Goal: Communication & Community: Answer question/provide support

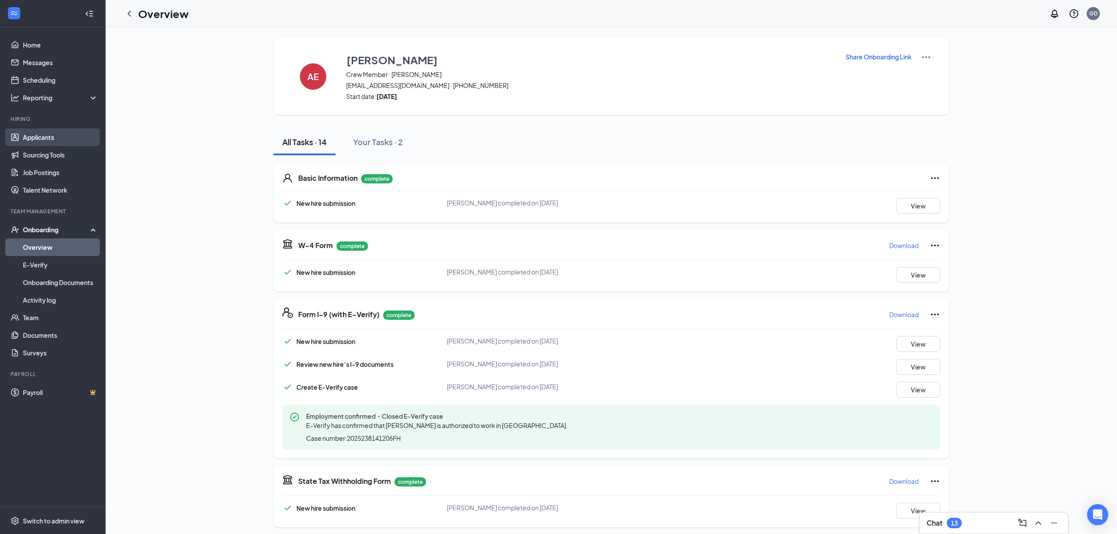
click at [58, 138] on link "Applicants" at bounding box center [60, 137] width 75 height 18
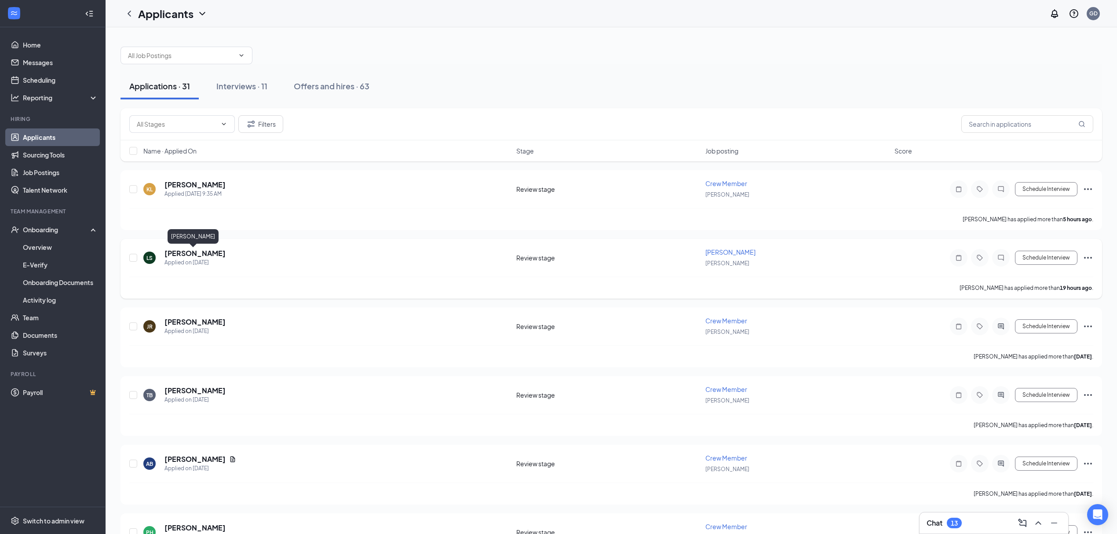
click at [195, 254] on h5 "[PERSON_NAME]" at bounding box center [194, 253] width 61 height 10
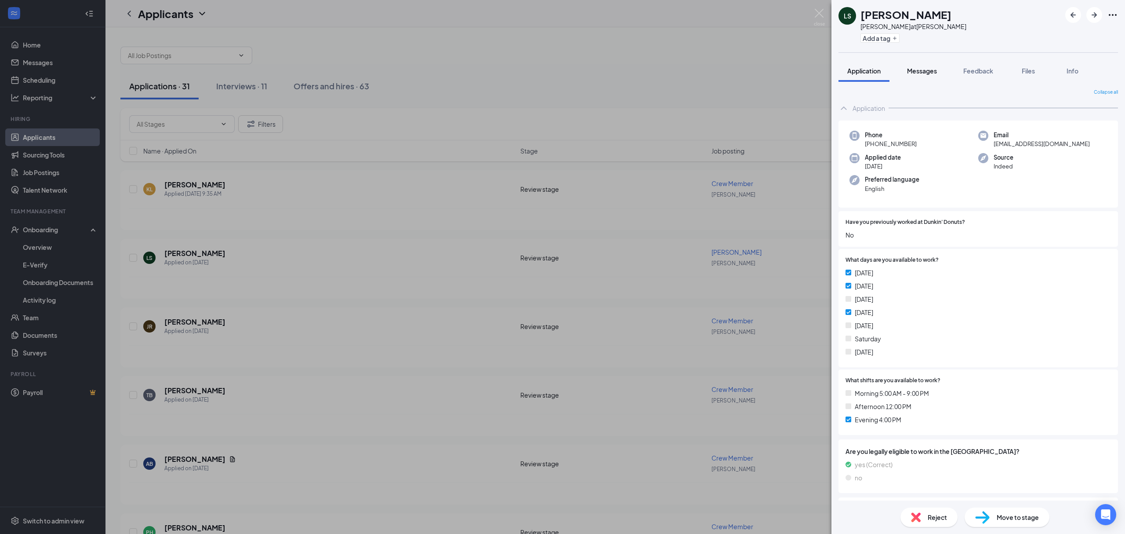
click at [931, 70] on span "Messages" at bounding box center [922, 71] width 30 height 8
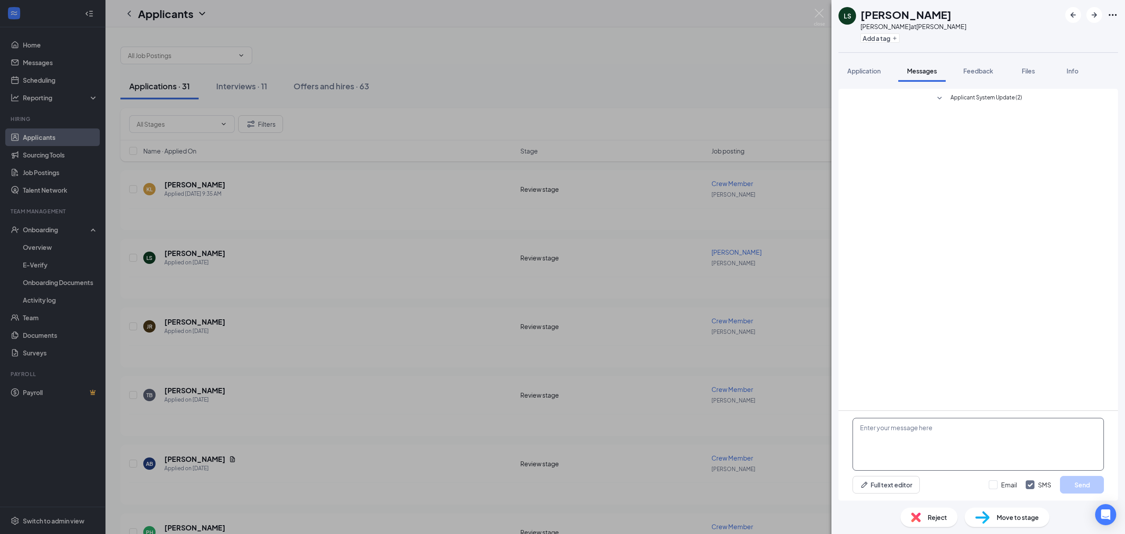
click at [938, 437] on textarea at bounding box center [978, 444] width 251 height 53
click at [1063, 423] on textarea "Would you be interested in baking at the [GEOGRAPHIC_DATA] location in [GEOGRAP…" at bounding box center [978, 444] width 251 height 53
drag, startPoint x: 1079, startPoint y: 426, endPoint x: 860, endPoint y: 428, distance: 218.9
click at [860, 428] on textarea "Would you be interested in baking at the [GEOGRAPHIC_DATA] location in [GEOGRAP…" at bounding box center [978, 444] width 251 height 53
type textarea "Would you be interested in baking at the [GEOGRAPHIC_DATA] location in [GEOGRAP…"
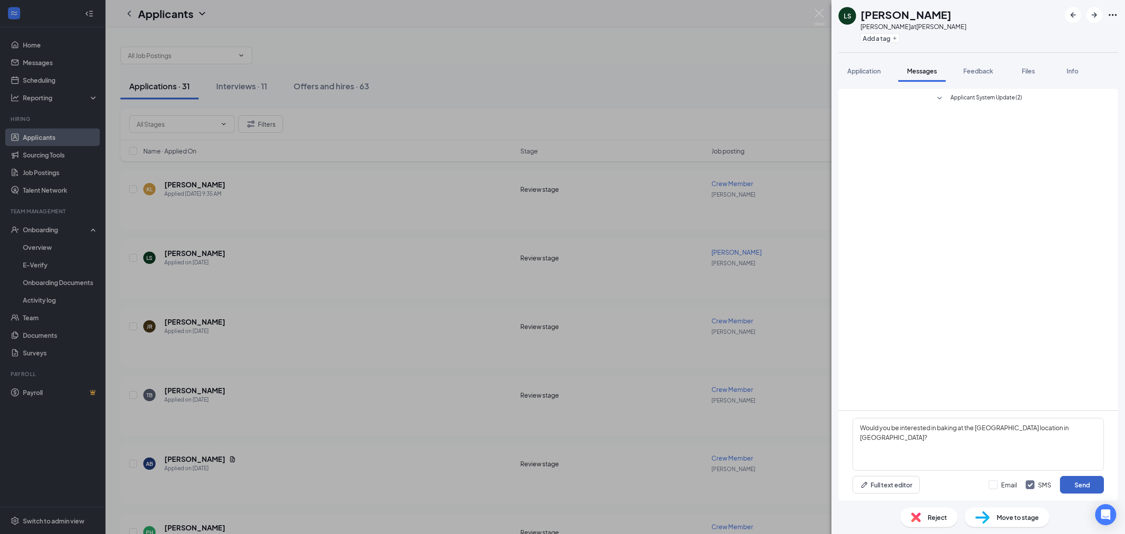
click at [1076, 486] on button "Send" at bounding box center [1082, 485] width 44 height 18
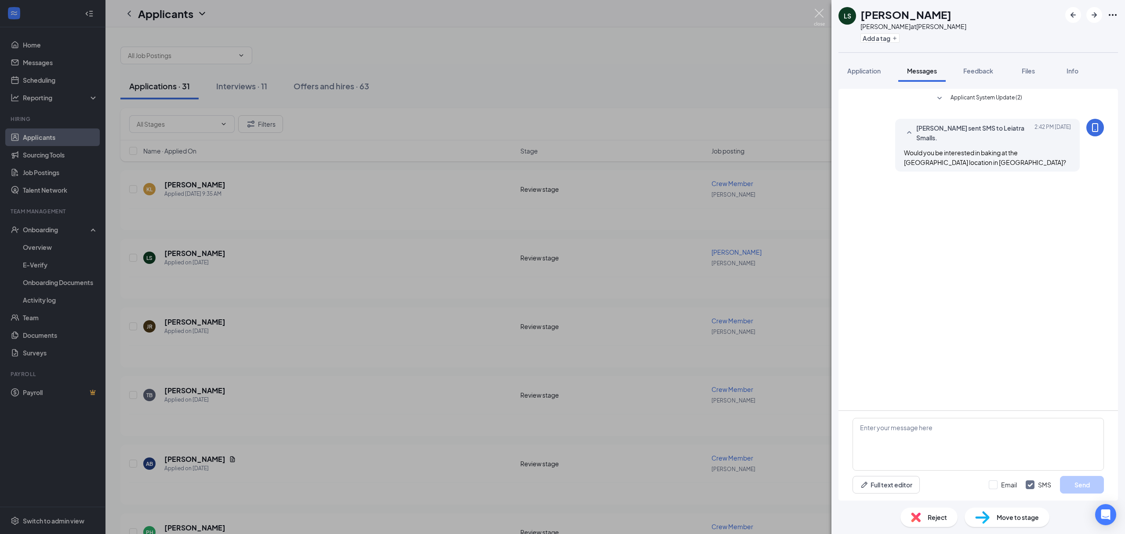
click at [822, 15] on img at bounding box center [819, 17] width 11 height 17
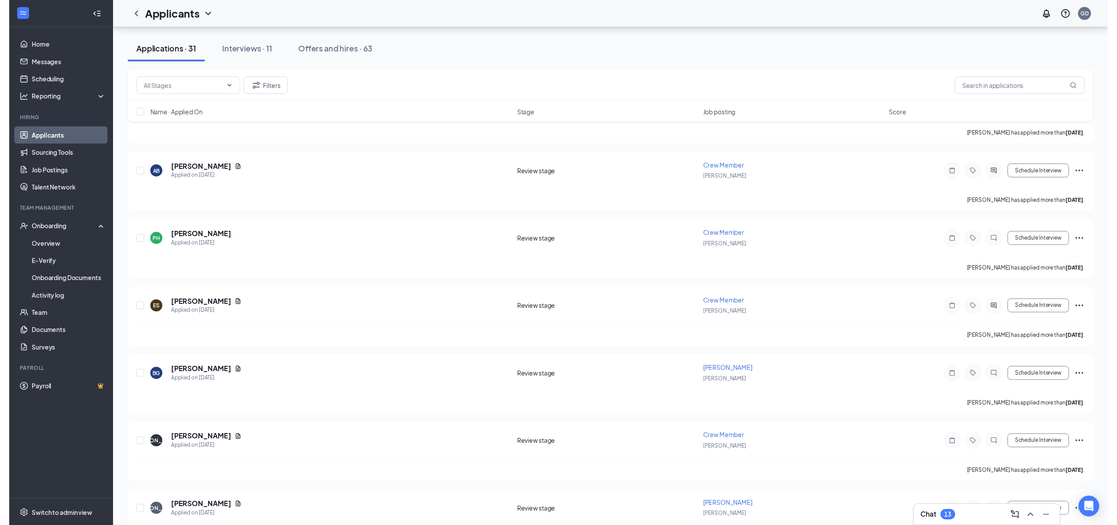
scroll to position [293, 0]
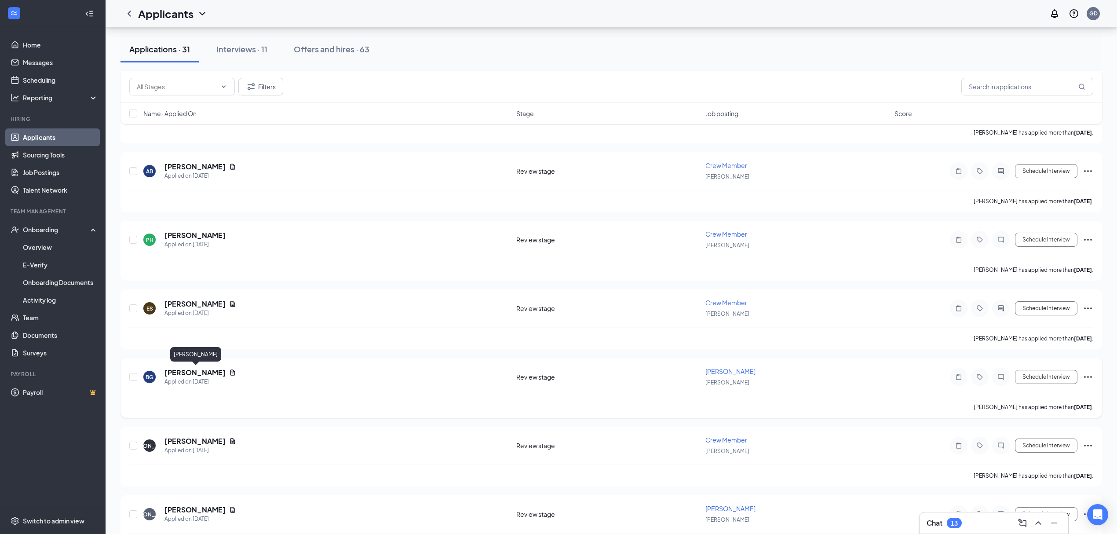
click at [177, 371] on h5 "[PERSON_NAME]" at bounding box center [194, 373] width 61 height 10
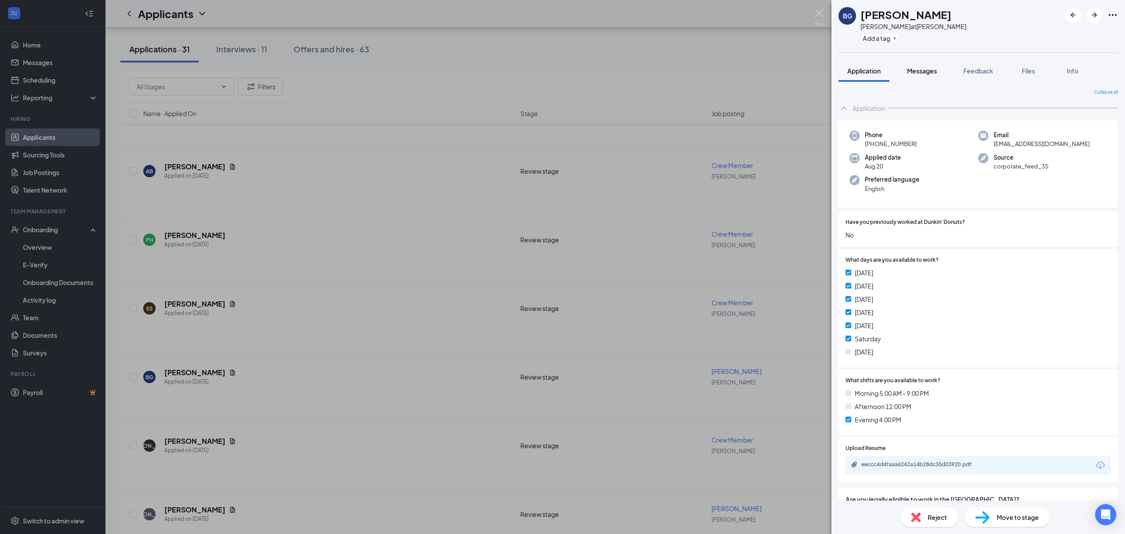
click at [925, 69] on span "Messages" at bounding box center [922, 71] width 30 height 8
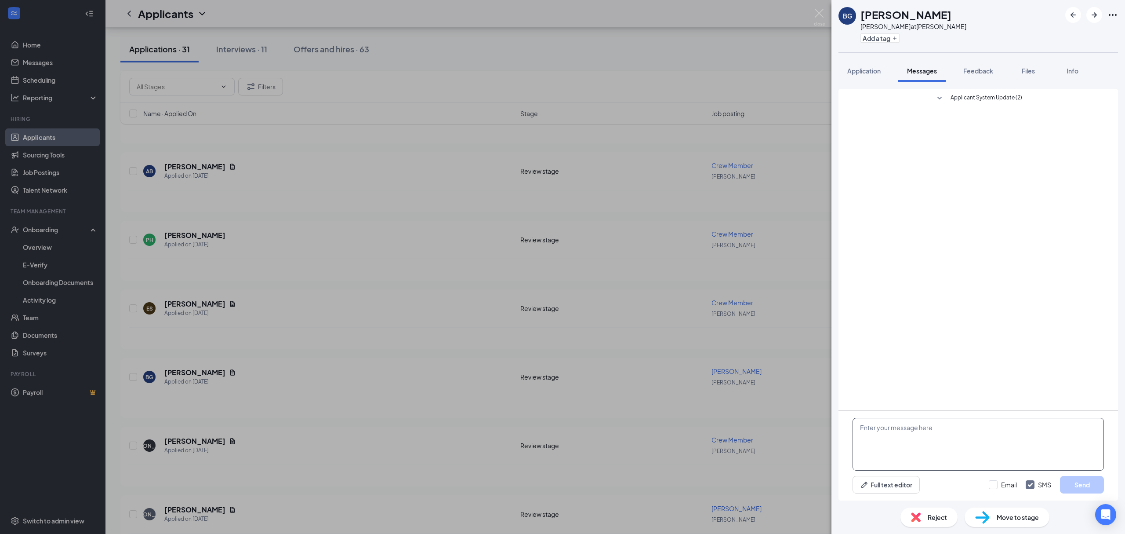
click at [904, 442] on textarea at bounding box center [978, 444] width 251 height 53
paste textarea "Would you be interested in baking at the [GEOGRAPHIC_DATA] location in [GEOGRAP…"
type textarea "Would you be interested in baking at the [GEOGRAPHIC_DATA] location in [GEOGRAP…"
click at [1076, 485] on button "Send" at bounding box center [1082, 485] width 44 height 18
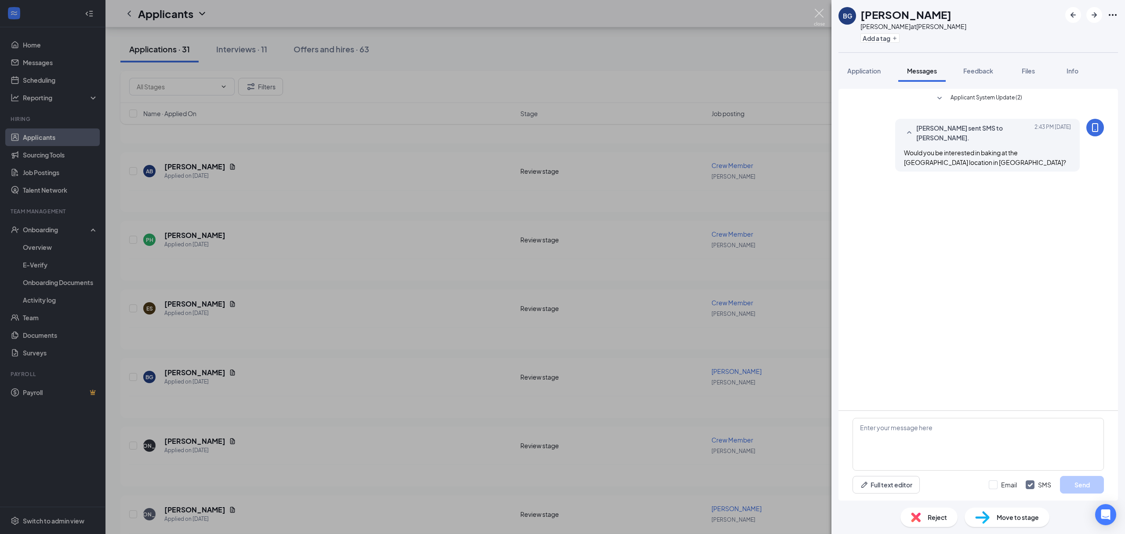
click at [817, 14] on img at bounding box center [819, 17] width 11 height 17
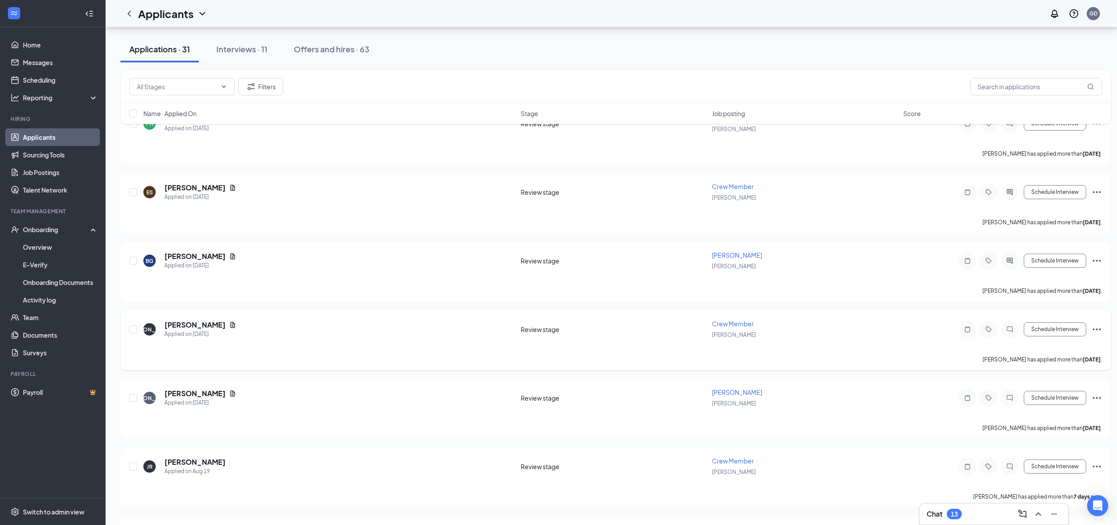
scroll to position [410, 0]
click at [184, 391] on h5 "[PERSON_NAME]" at bounding box center [194, 392] width 61 height 10
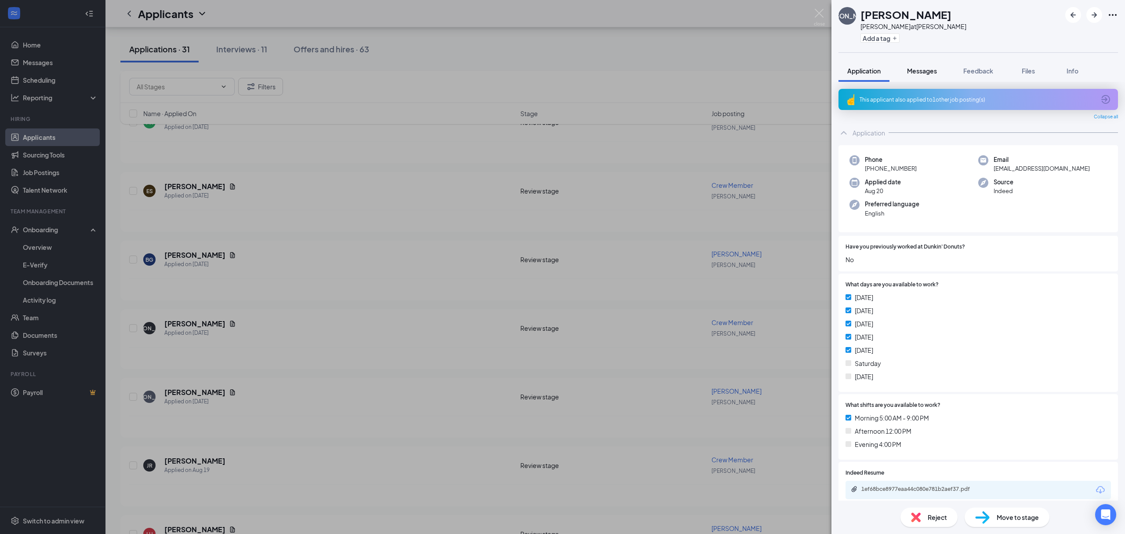
click at [916, 76] on button "Messages" at bounding box center [922, 71] width 47 height 22
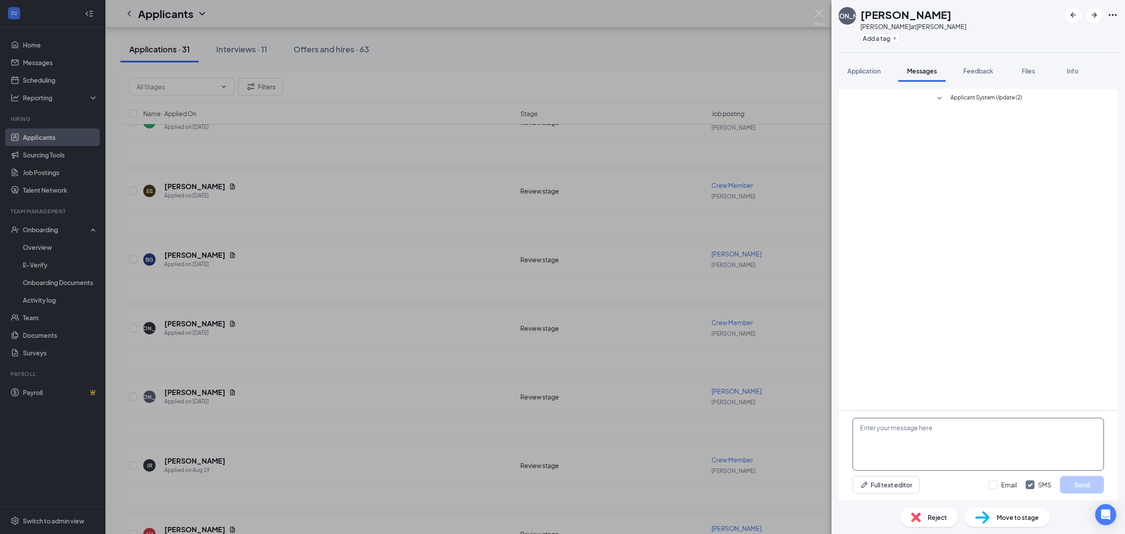
click at [961, 433] on textarea at bounding box center [978, 444] width 251 height 53
paste textarea "Would you be interested in baking at the [GEOGRAPHIC_DATA] location in [GEOGRAP…"
type textarea "Would you be interested in baking at the [GEOGRAPHIC_DATA] location in [GEOGRAP…"
click at [1076, 484] on button "Send" at bounding box center [1082, 485] width 44 height 18
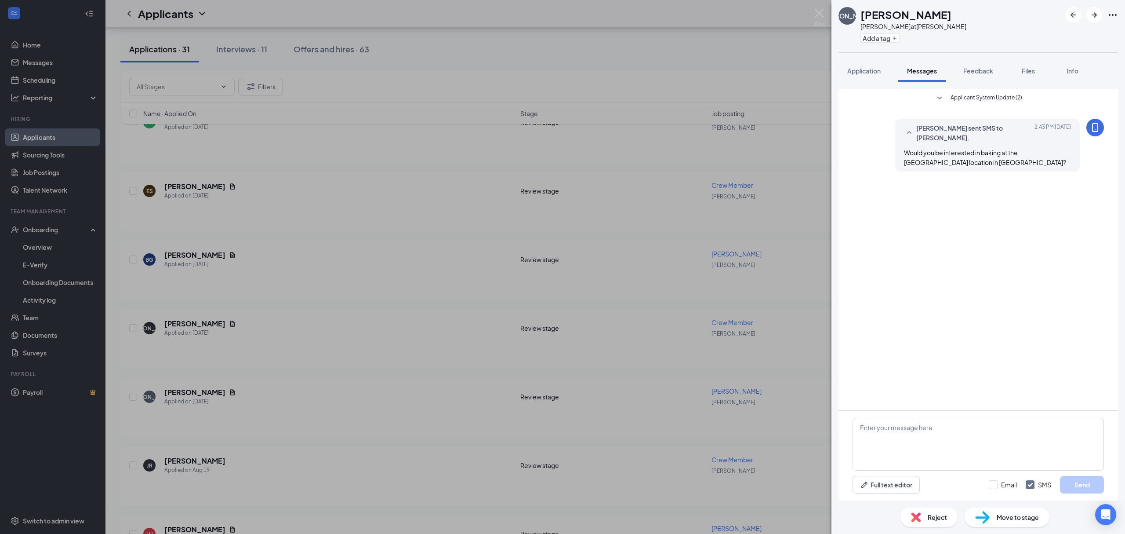
click at [820, 16] on img at bounding box center [819, 17] width 11 height 17
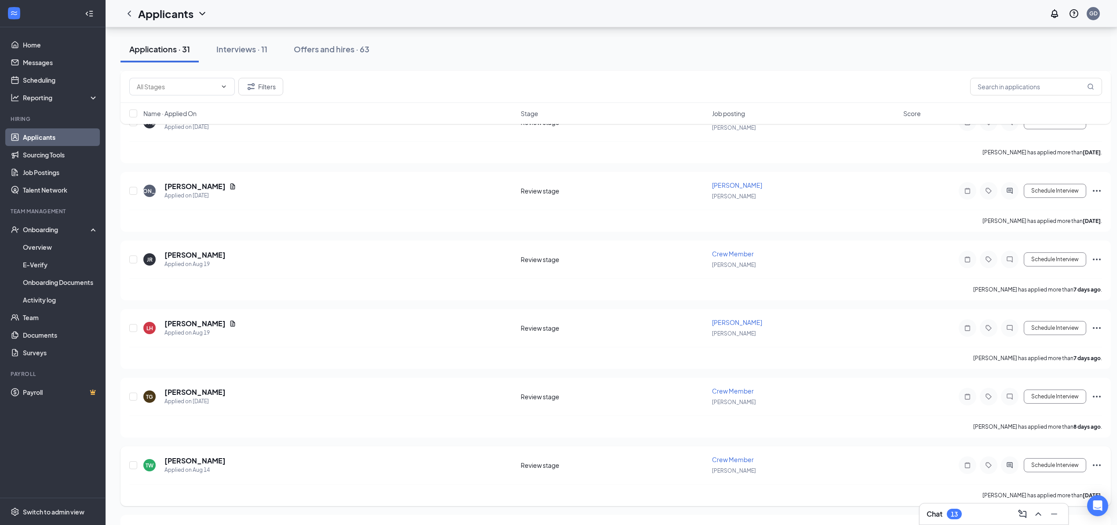
scroll to position [645, 0]
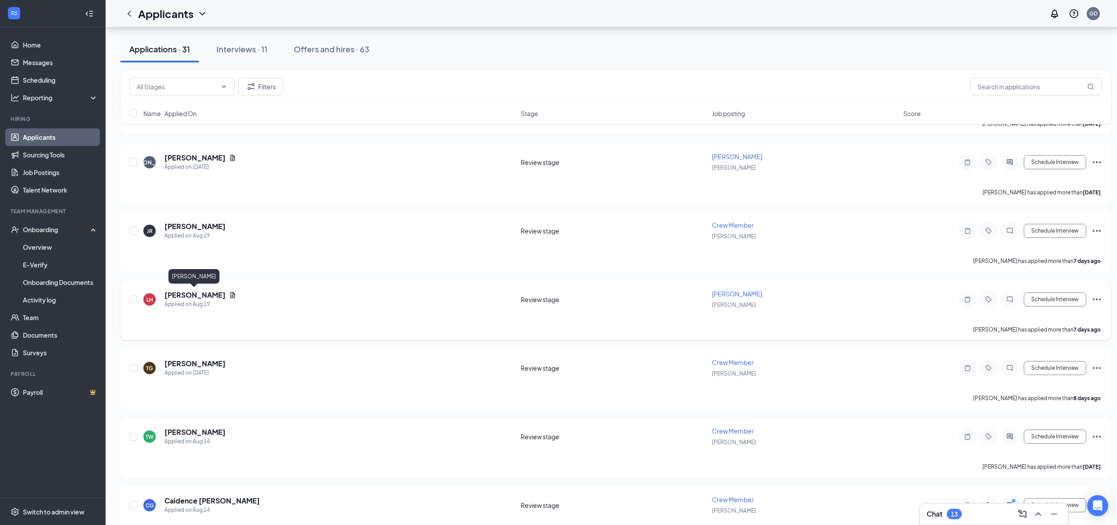
click at [199, 292] on h5 "[PERSON_NAME]" at bounding box center [194, 295] width 61 height 10
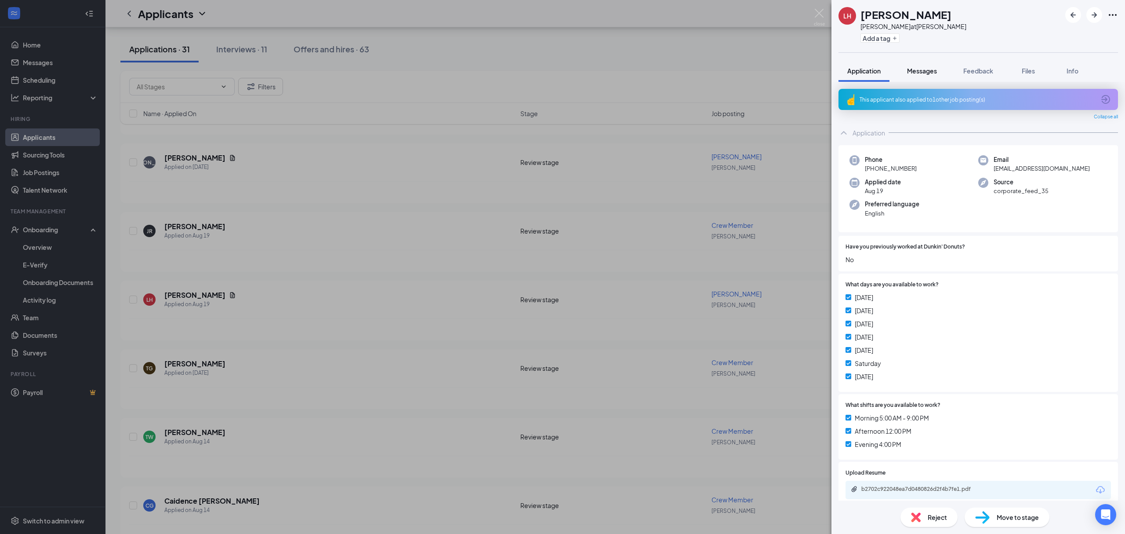
click at [929, 62] on button "Messages" at bounding box center [922, 71] width 47 height 22
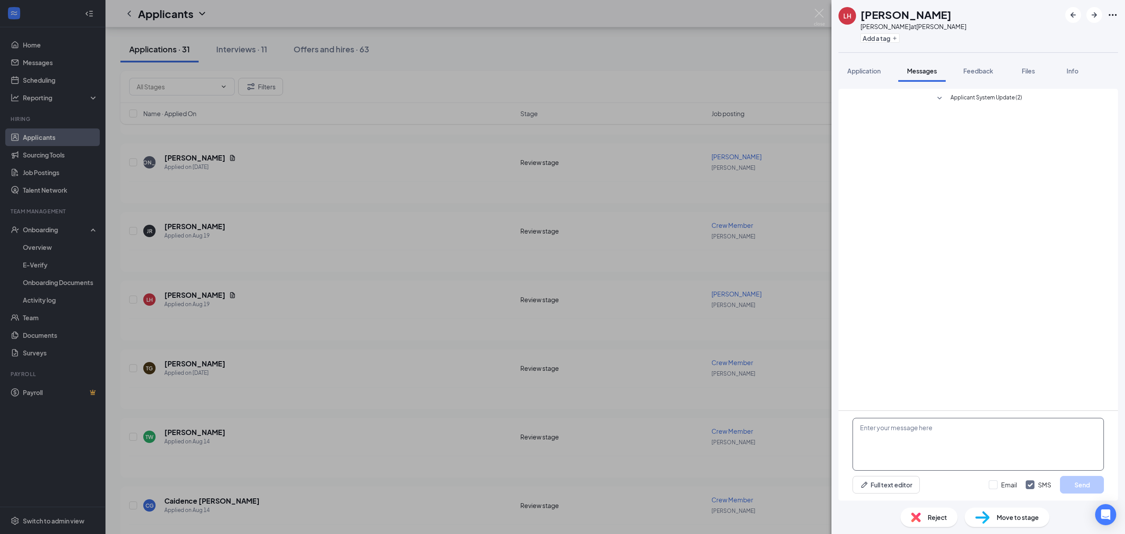
click at [931, 459] on textarea at bounding box center [978, 444] width 251 height 53
paste textarea "Would you be interested in baking at the [GEOGRAPHIC_DATA] location in [GEOGRAP…"
type textarea "Would you be interested in baking at the [GEOGRAPHIC_DATA] location in [GEOGRAP…"
click at [1095, 477] on button "Send" at bounding box center [1082, 485] width 44 height 18
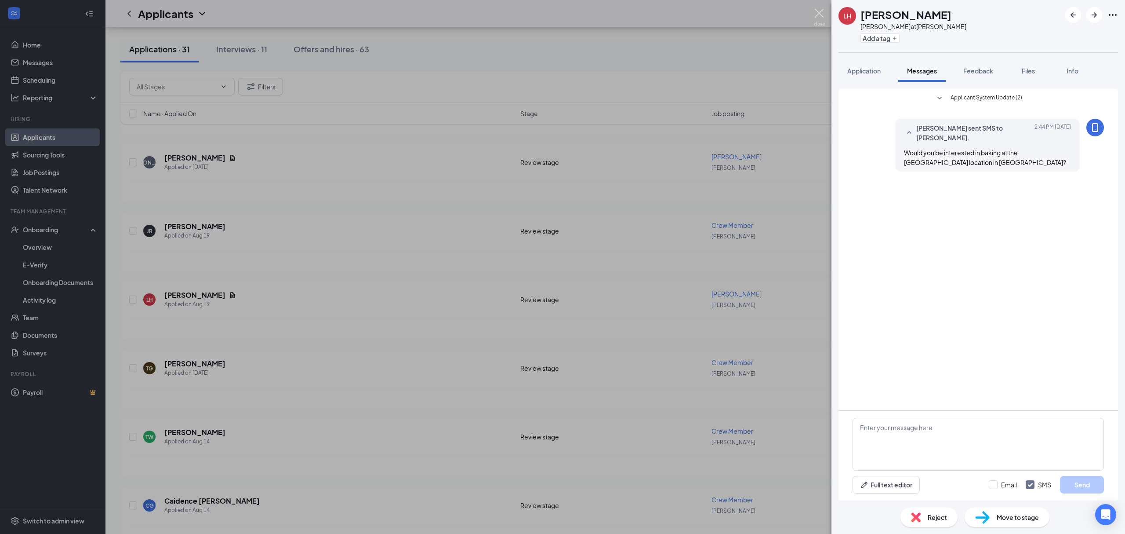
click at [816, 15] on img at bounding box center [819, 17] width 11 height 17
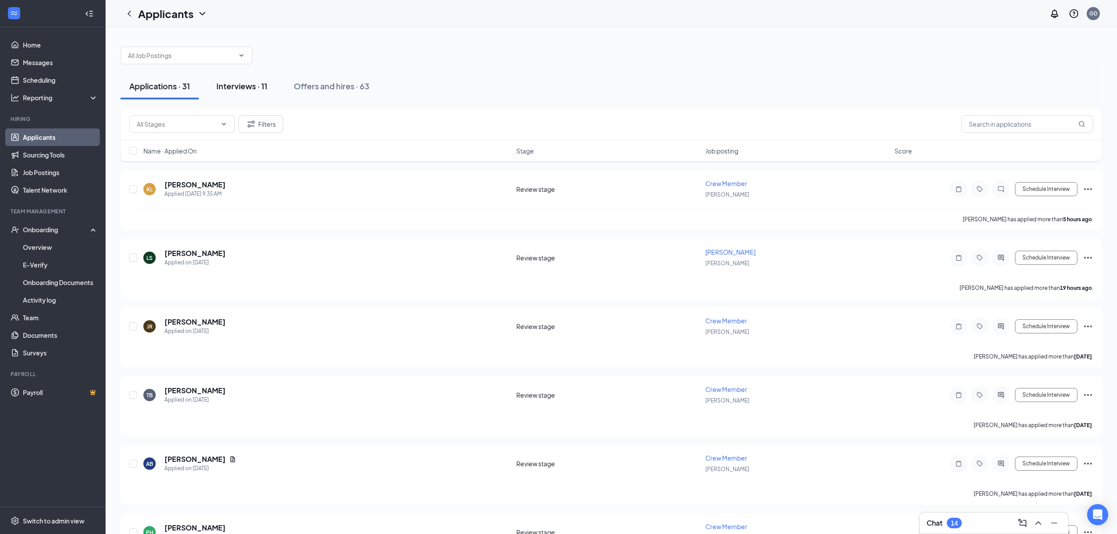
click at [240, 98] on button "Interviews · 11" at bounding box center [242, 86] width 69 height 26
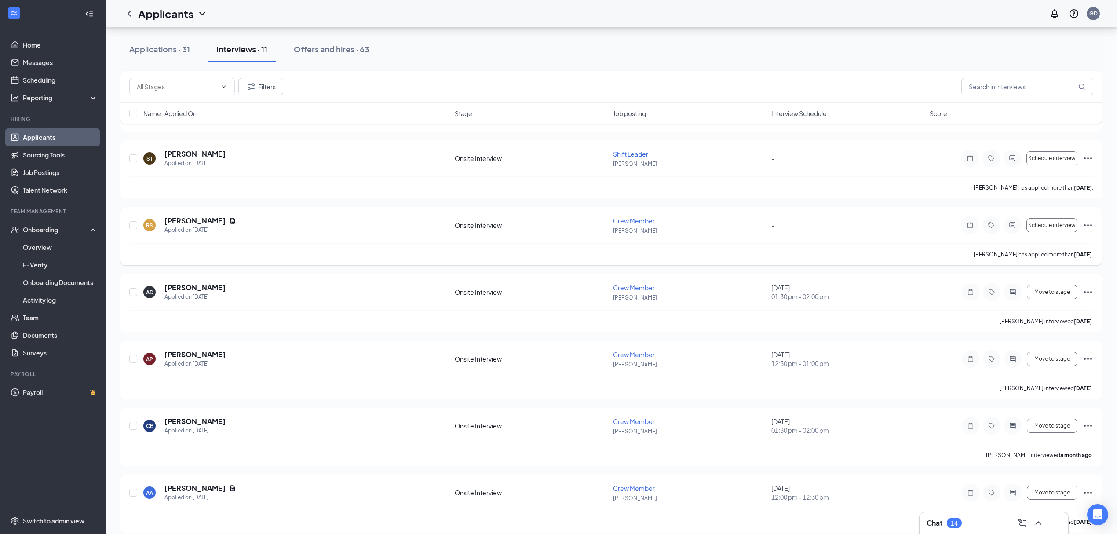
scroll to position [176, 0]
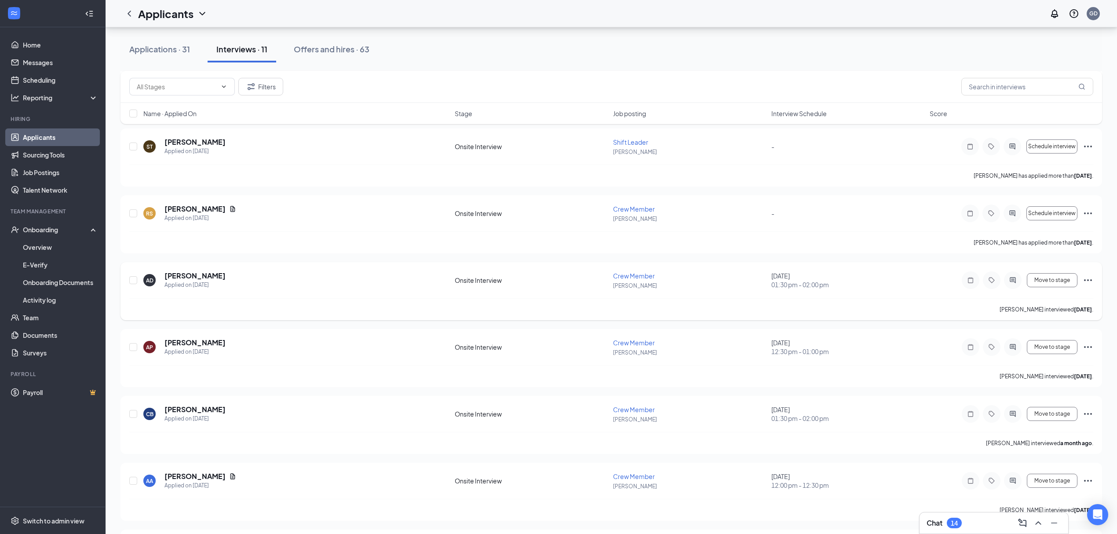
click at [1087, 282] on icon "Ellipses" at bounding box center [1087, 280] width 11 height 11
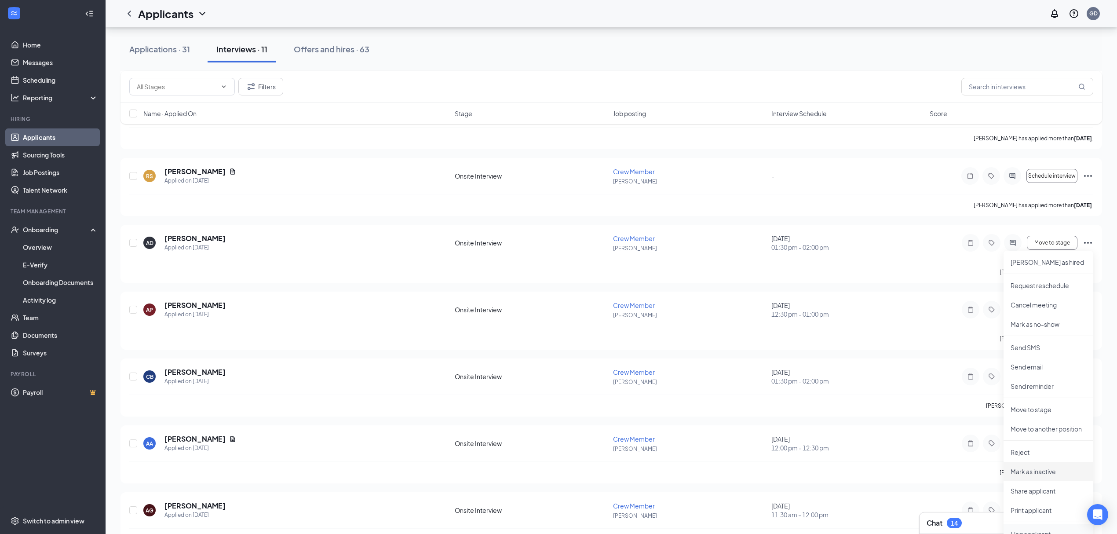
scroll to position [234, 0]
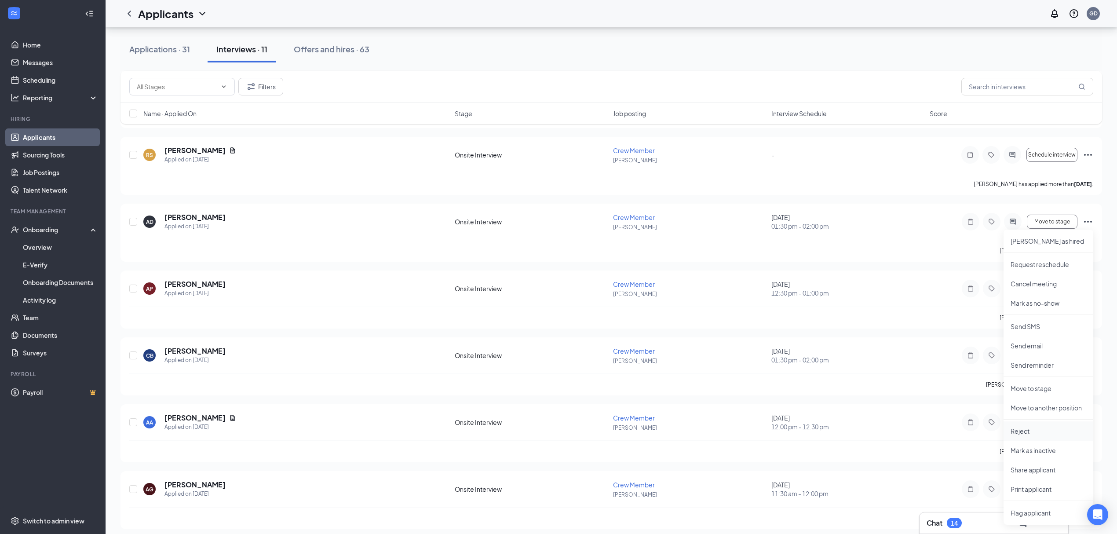
click at [1030, 422] on li "Reject" at bounding box center [1048, 430] width 90 height 19
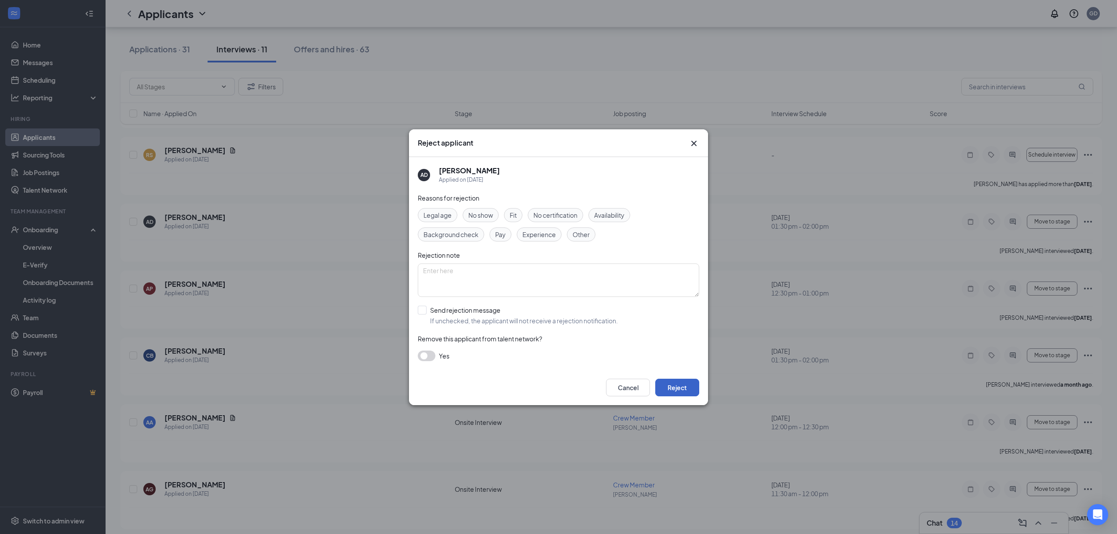
click at [670, 384] on button "Reject" at bounding box center [677, 388] width 44 height 18
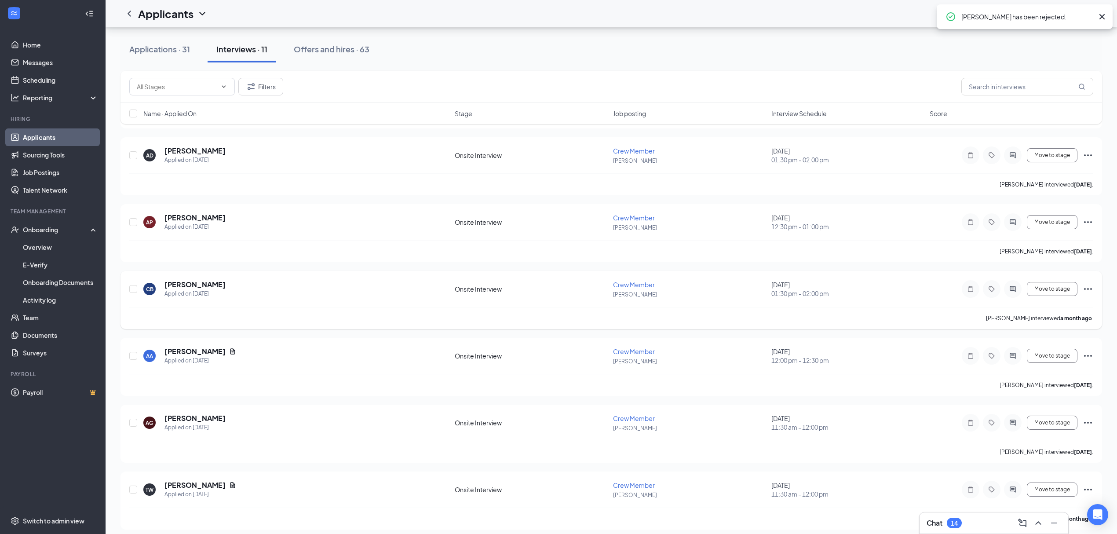
scroll to position [375, 0]
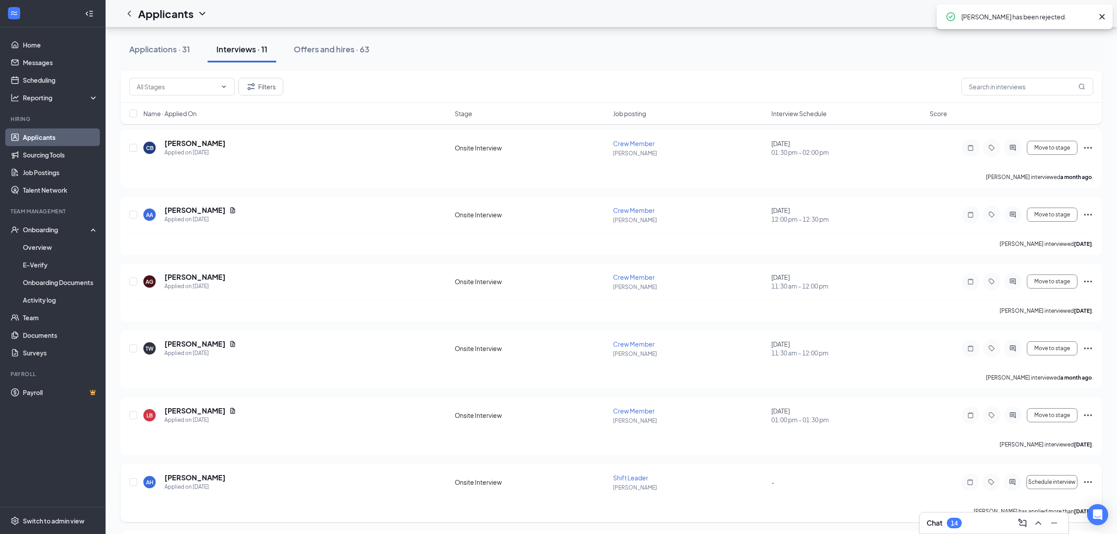
click at [1084, 481] on icon "Ellipses" at bounding box center [1087, 482] width 11 height 11
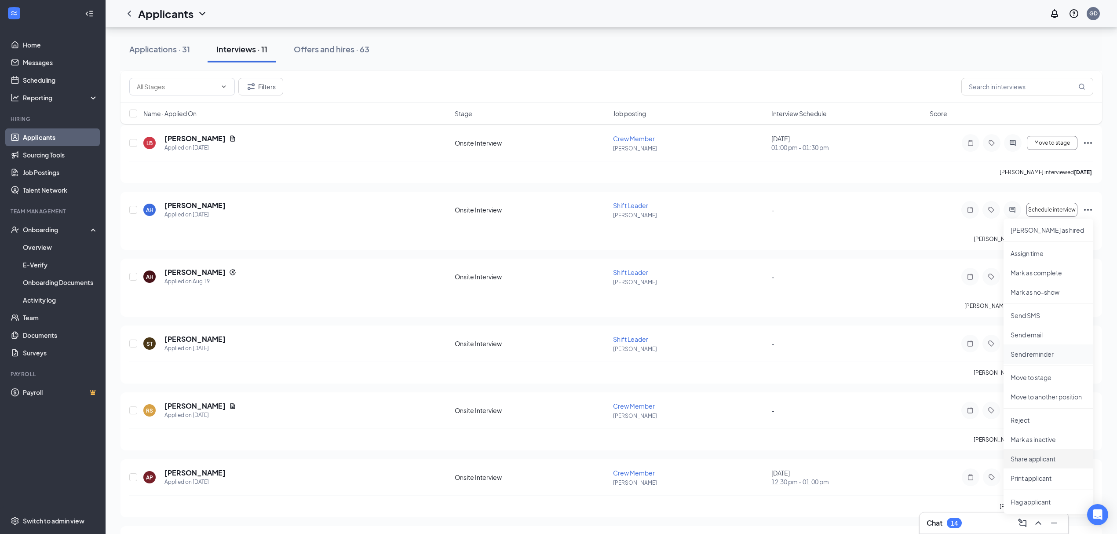
scroll to position [668, 0]
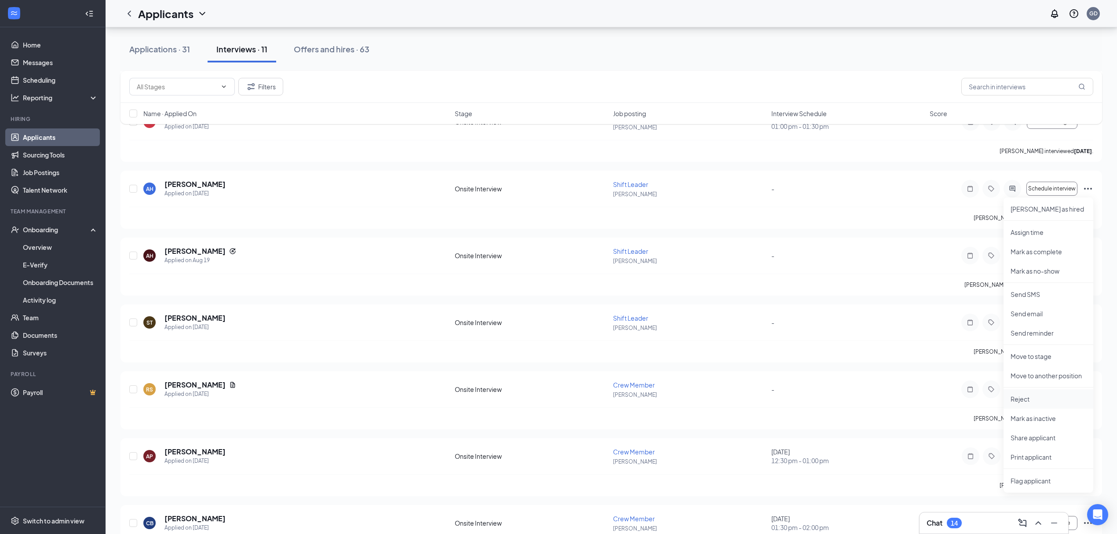
click at [1026, 403] on p "Reject" at bounding box center [1048, 398] width 76 height 9
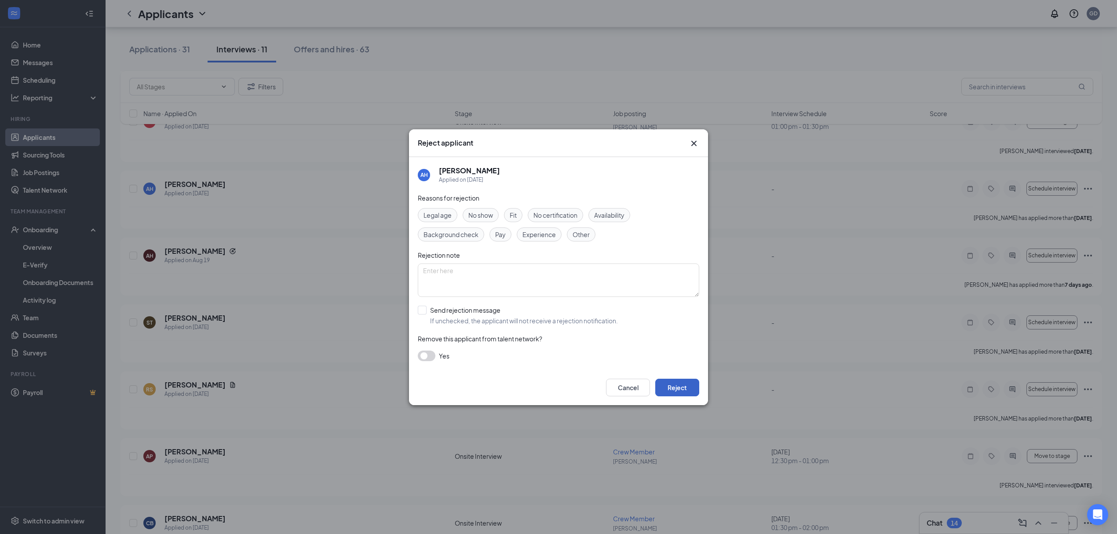
click at [683, 385] on button "Reject" at bounding box center [677, 388] width 44 height 18
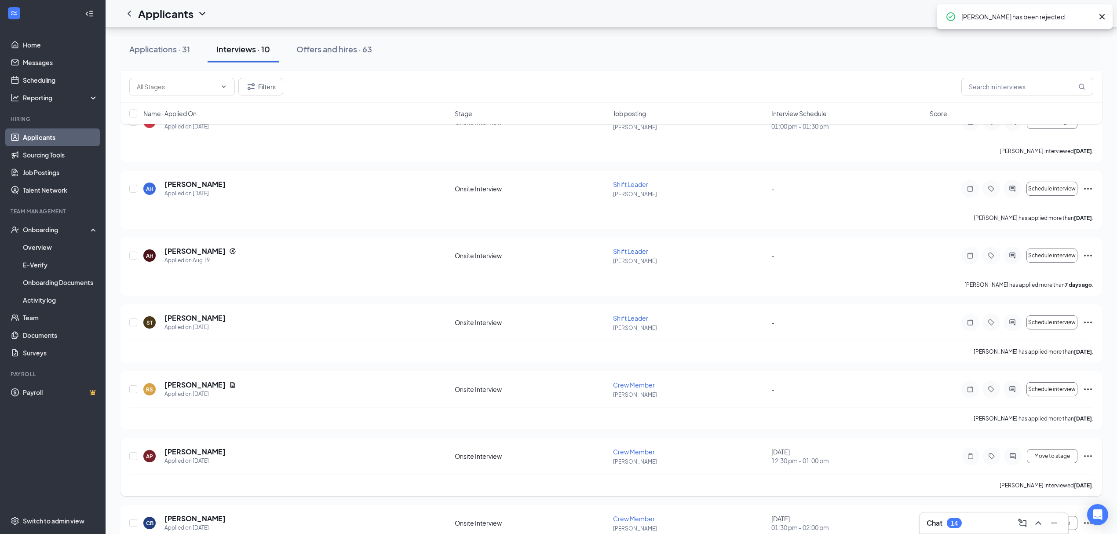
click at [1089, 457] on icon "Ellipses" at bounding box center [1087, 456] width 11 height 11
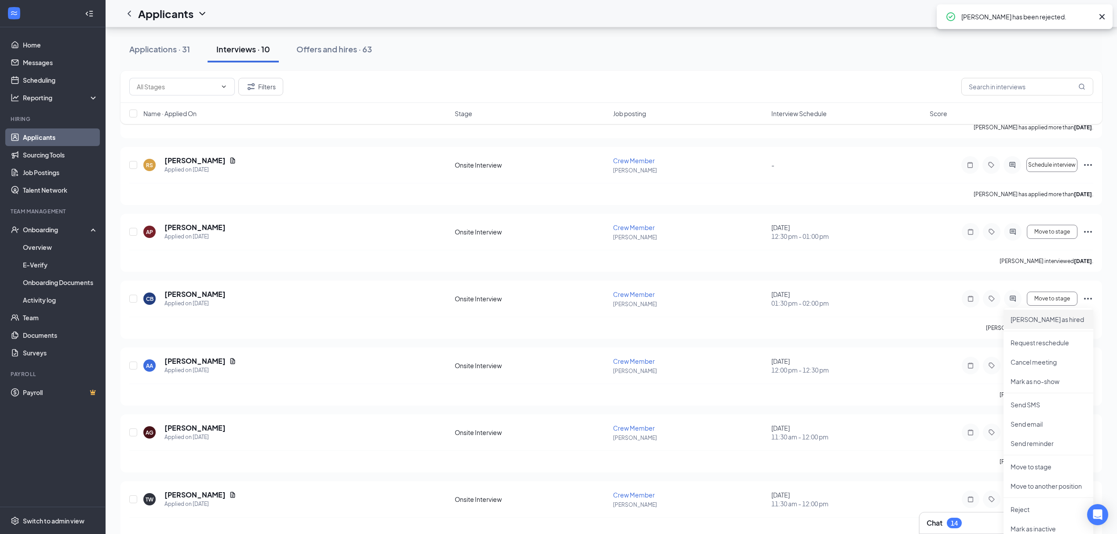
scroll to position [904, 0]
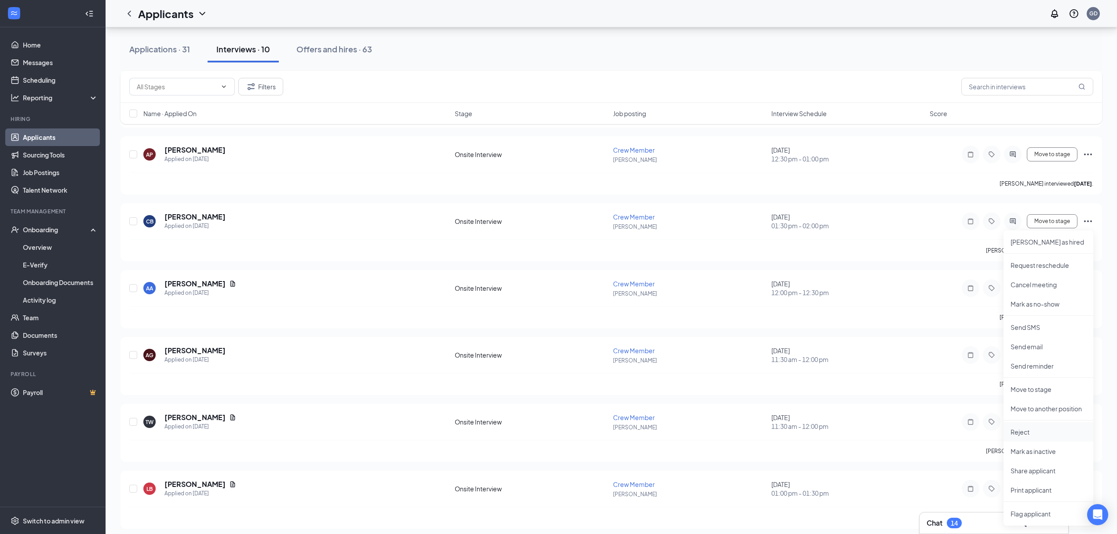
click at [1022, 431] on p "Reject" at bounding box center [1048, 431] width 76 height 9
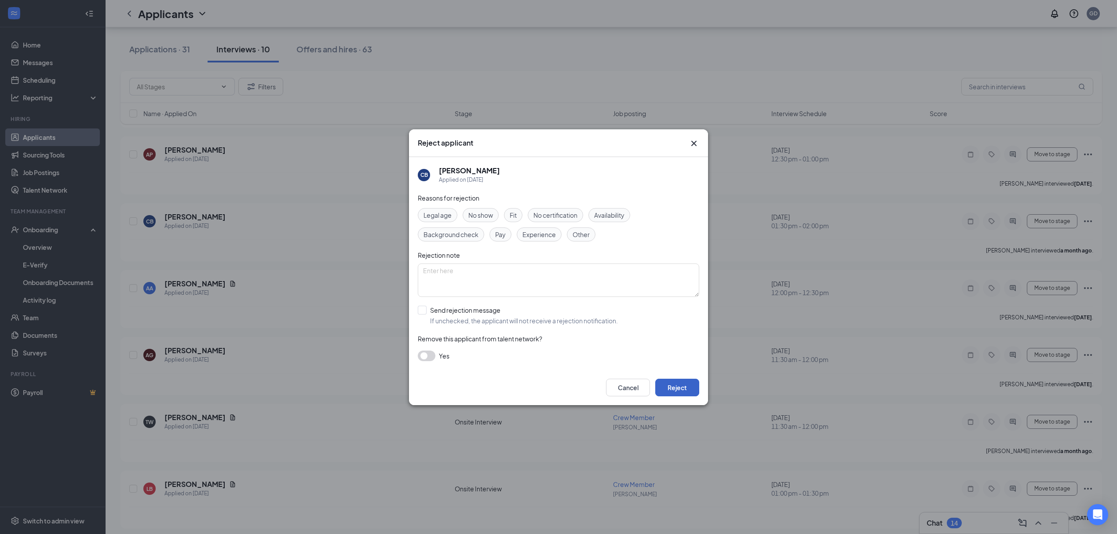
click at [660, 389] on button "Reject" at bounding box center [677, 388] width 44 height 18
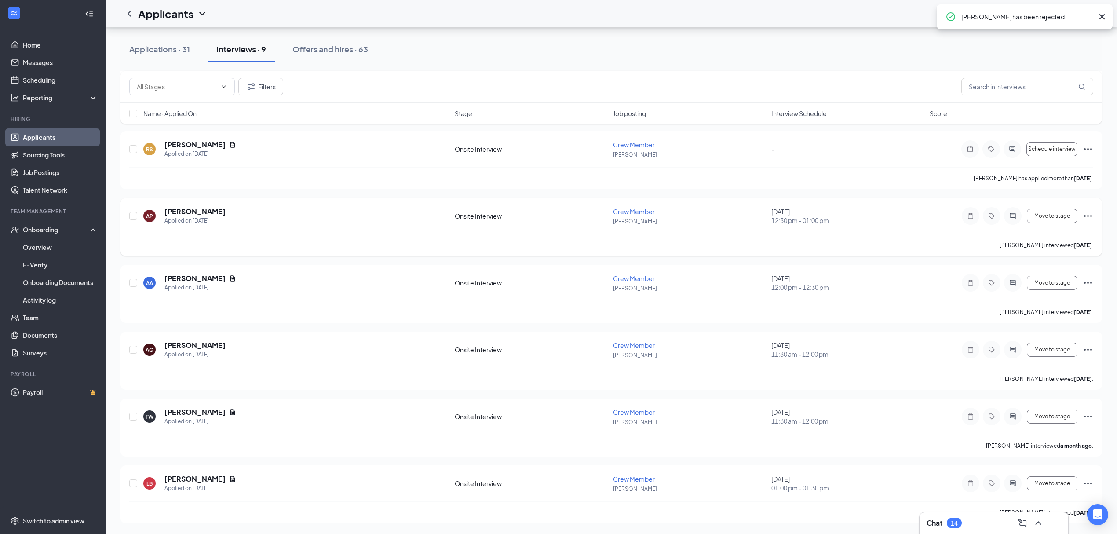
scroll to position [778, 0]
click at [1089, 215] on icon "Ellipses" at bounding box center [1087, 216] width 11 height 11
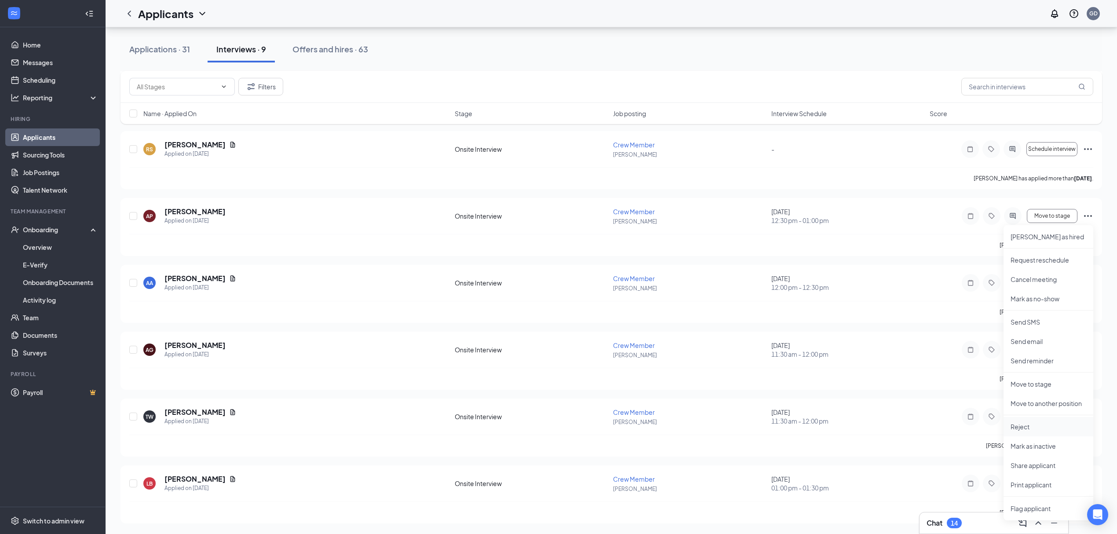
click at [1036, 423] on p "Reject" at bounding box center [1048, 426] width 76 height 9
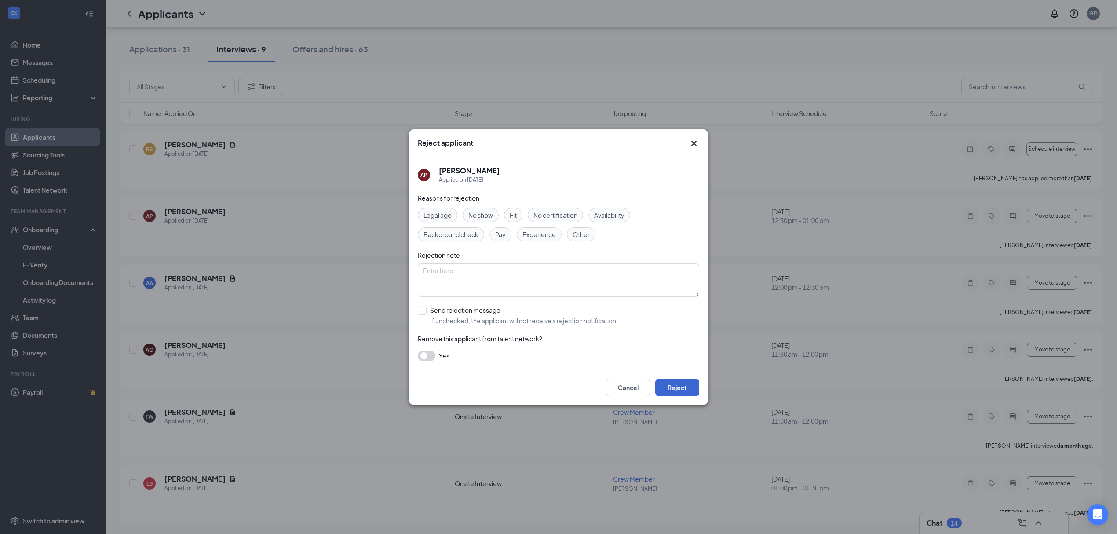
click at [676, 383] on button "Reject" at bounding box center [677, 388] width 44 height 18
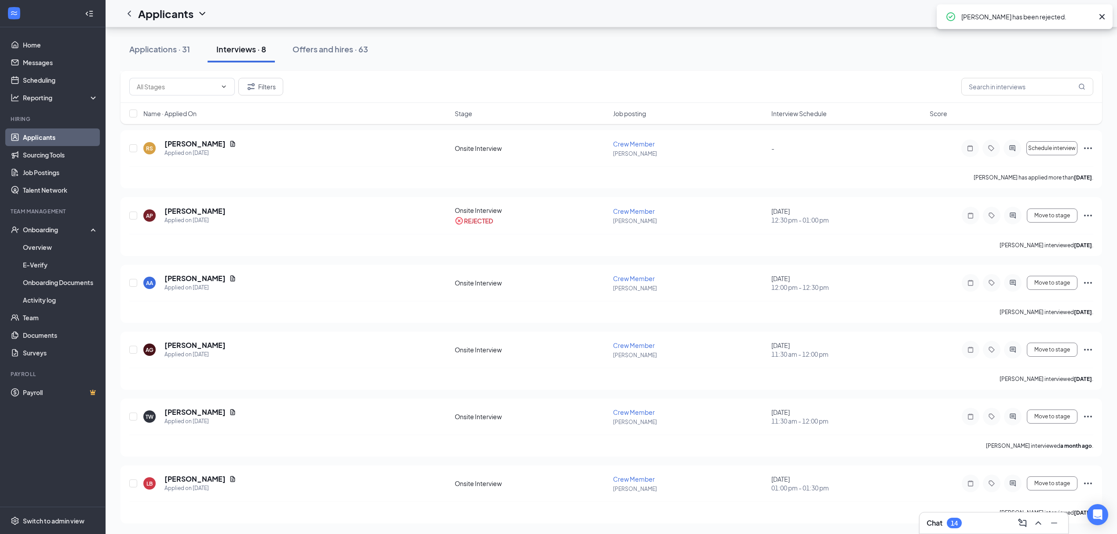
scroll to position [712, 0]
click at [1089, 284] on icon "Ellipses" at bounding box center [1087, 282] width 11 height 11
click at [1037, 180] on p "Reject" at bounding box center [1048, 183] width 76 height 9
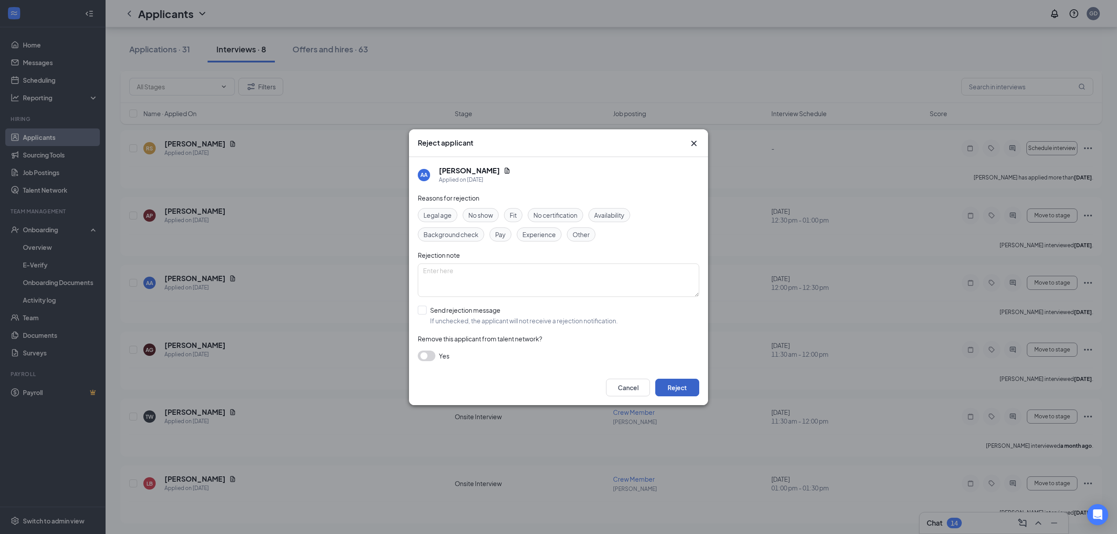
click at [688, 387] on button "Reject" at bounding box center [677, 388] width 44 height 18
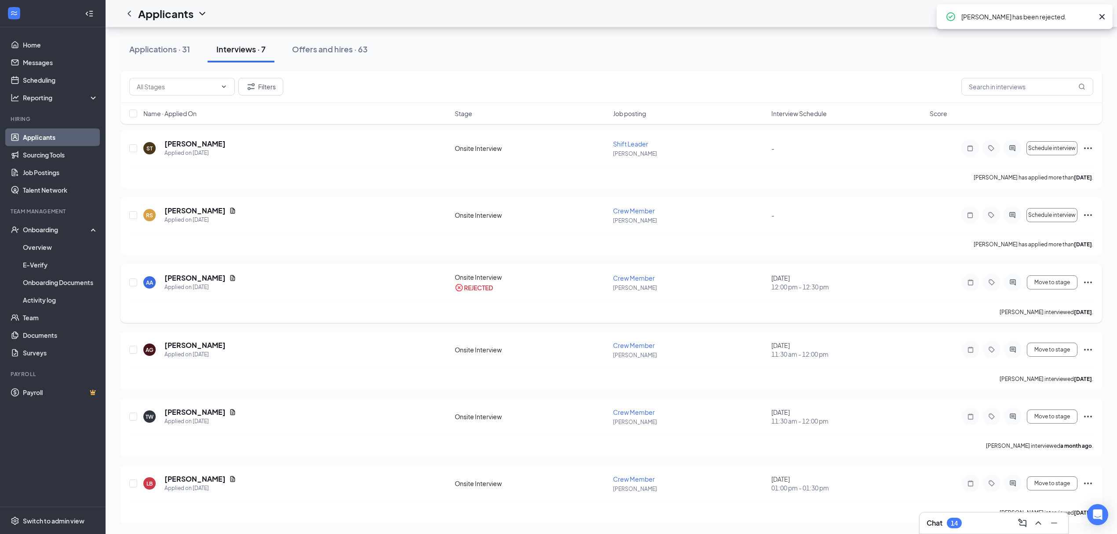
scroll to position [578, 0]
click at [1084, 280] on icon "Ellipses" at bounding box center [1087, 282] width 11 height 11
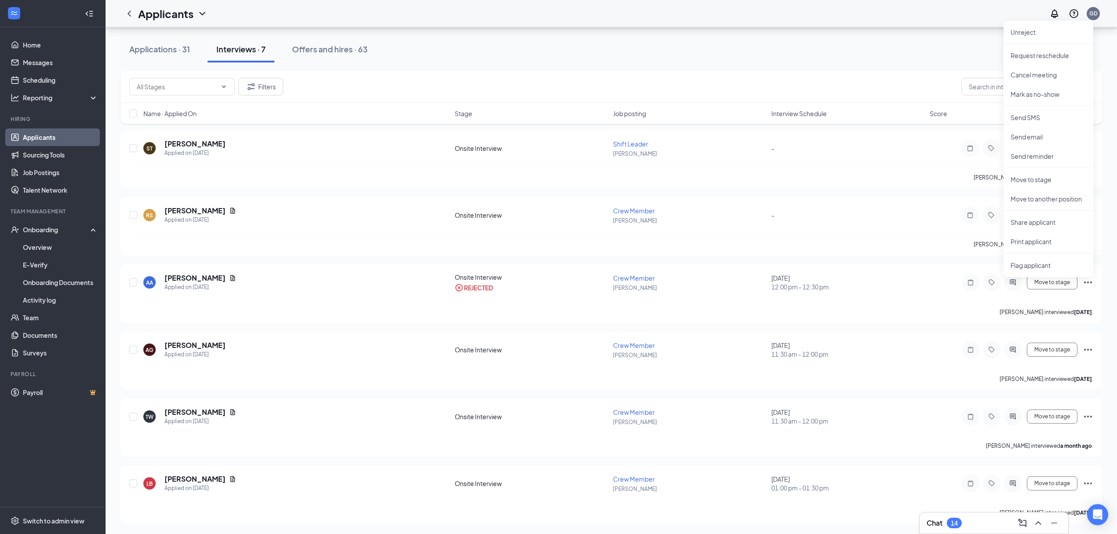
click at [834, 52] on div "Applications · 31 Interviews · 7 Offers and hires · 63" at bounding box center [610, 49] width 981 height 26
click at [1085, 216] on icon "Ellipses" at bounding box center [1087, 215] width 11 height 11
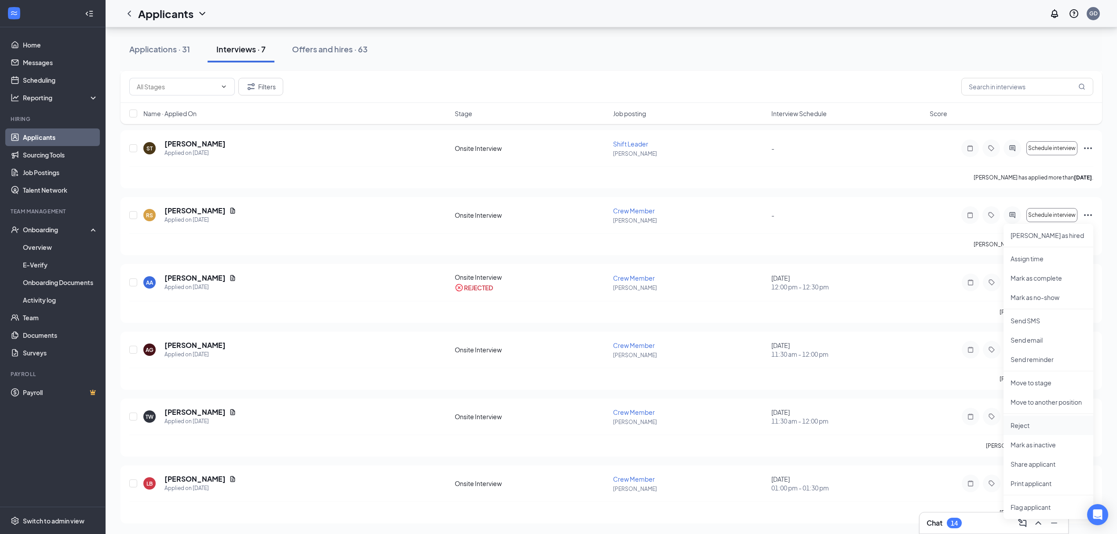
click at [1028, 425] on p "Reject" at bounding box center [1048, 425] width 76 height 9
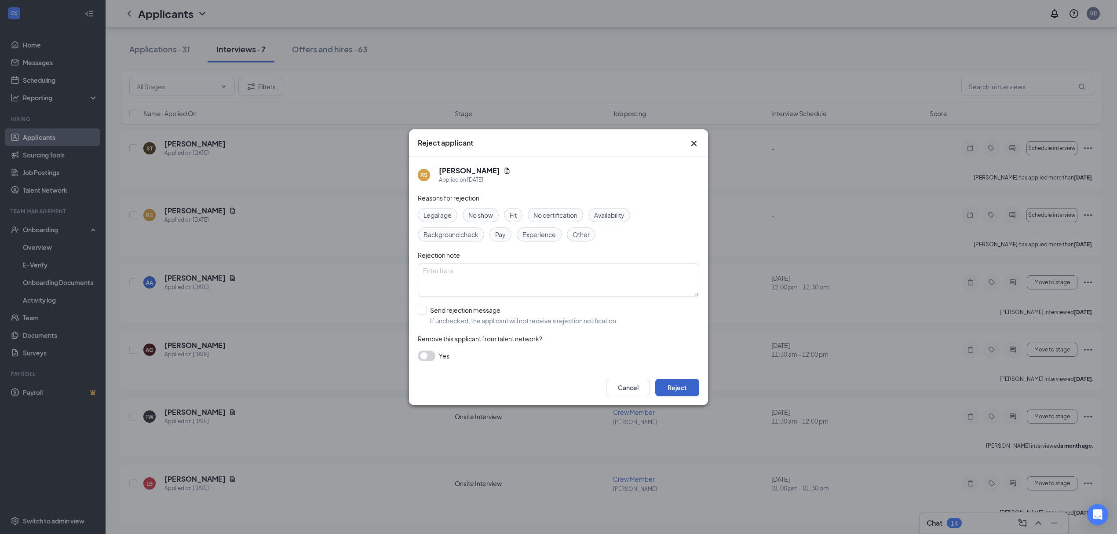
click at [679, 389] on button "Reject" at bounding box center [677, 388] width 44 height 18
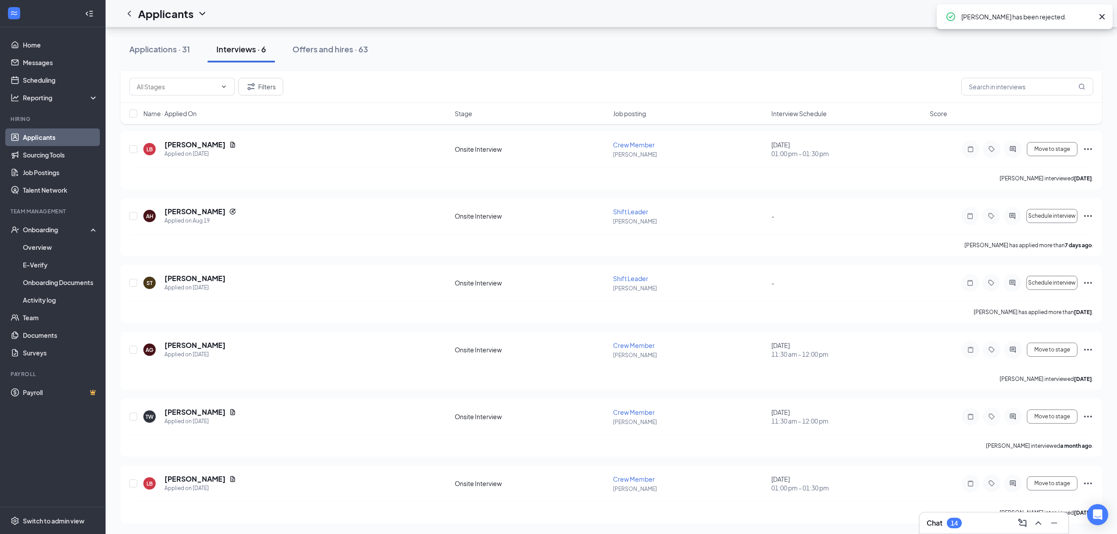
scroll to position [376, 0]
click at [1084, 482] on icon "Ellipses" at bounding box center [1087, 483] width 11 height 11
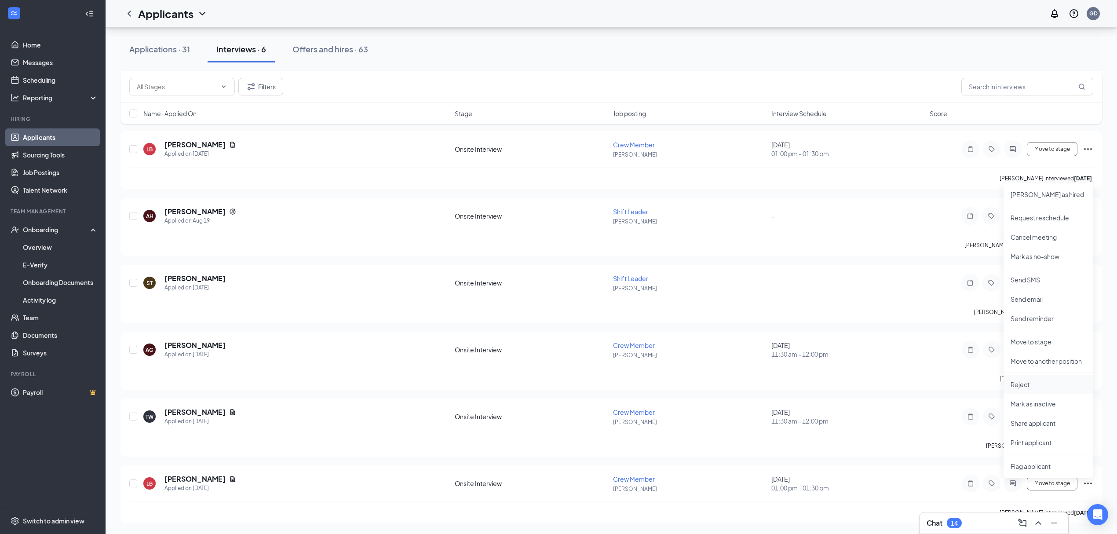
click at [1035, 384] on p "Reject" at bounding box center [1048, 384] width 76 height 9
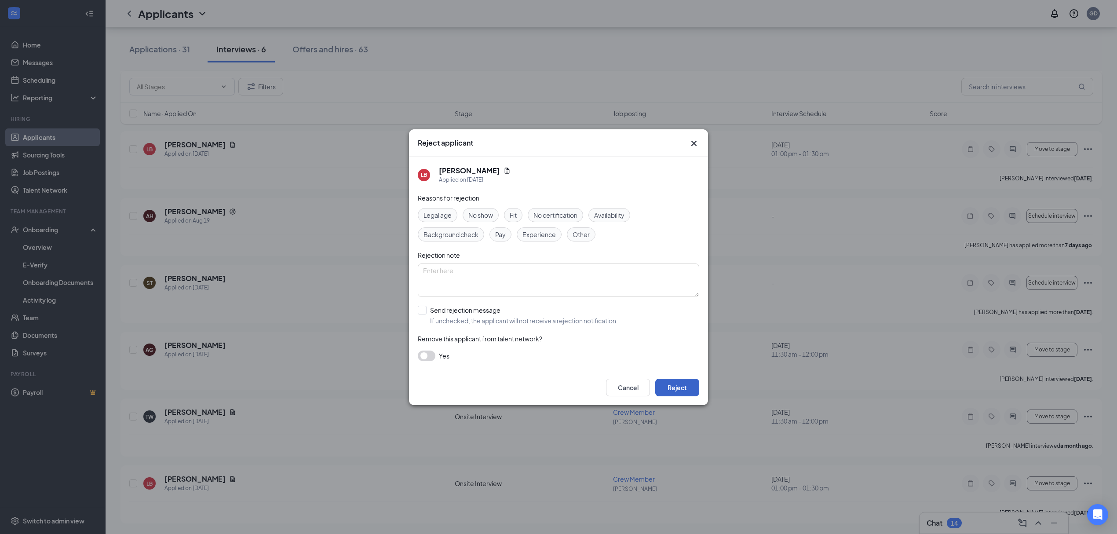
click at [681, 389] on button "Reject" at bounding box center [677, 388] width 44 height 18
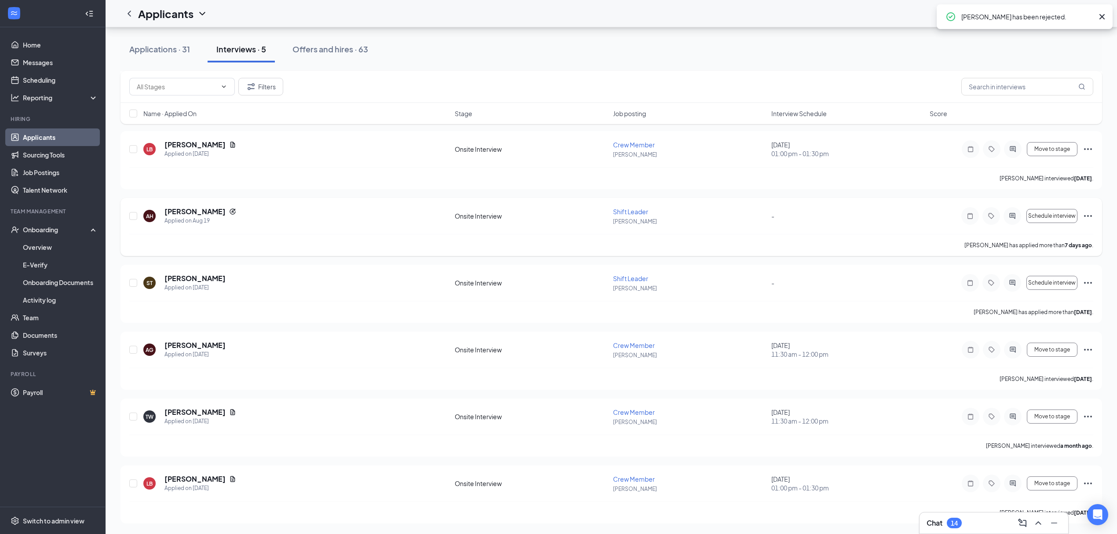
scroll to position [175, 0]
click at [1089, 415] on icon "Ellipses" at bounding box center [1087, 416] width 11 height 11
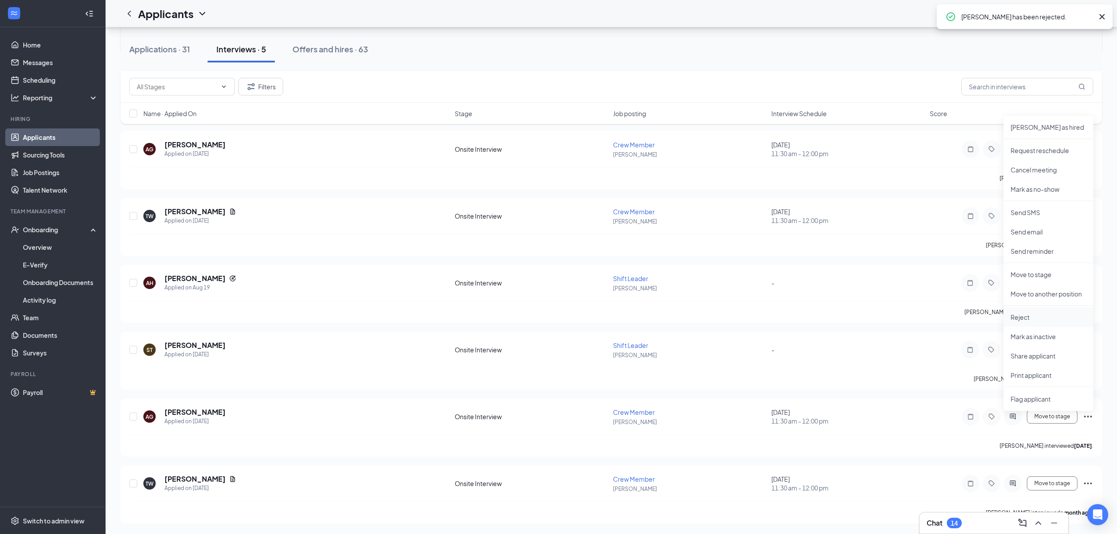
click at [1045, 320] on li "Reject" at bounding box center [1048, 316] width 90 height 19
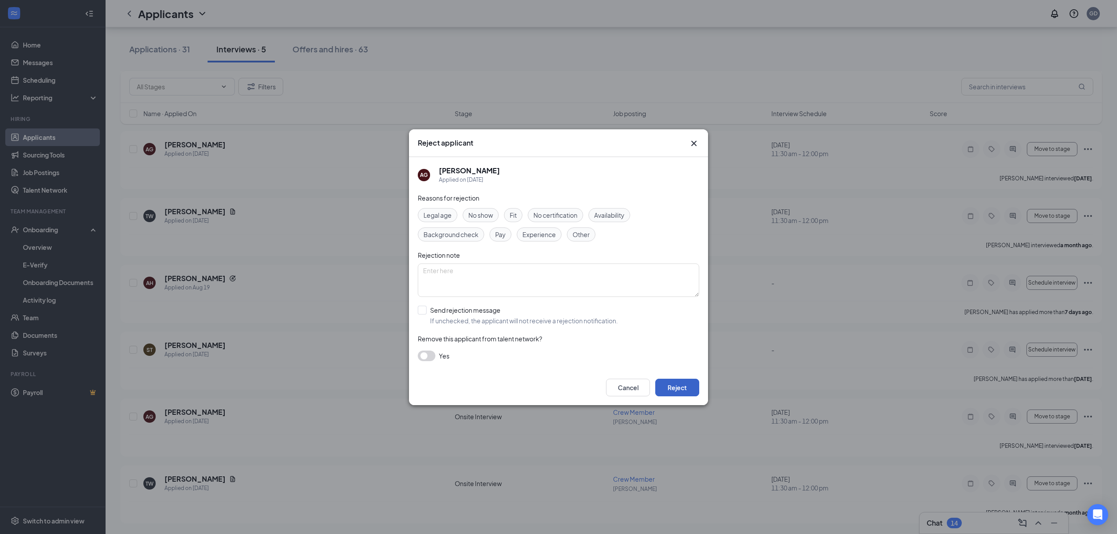
click at [690, 386] on button "Reject" at bounding box center [677, 388] width 44 height 18
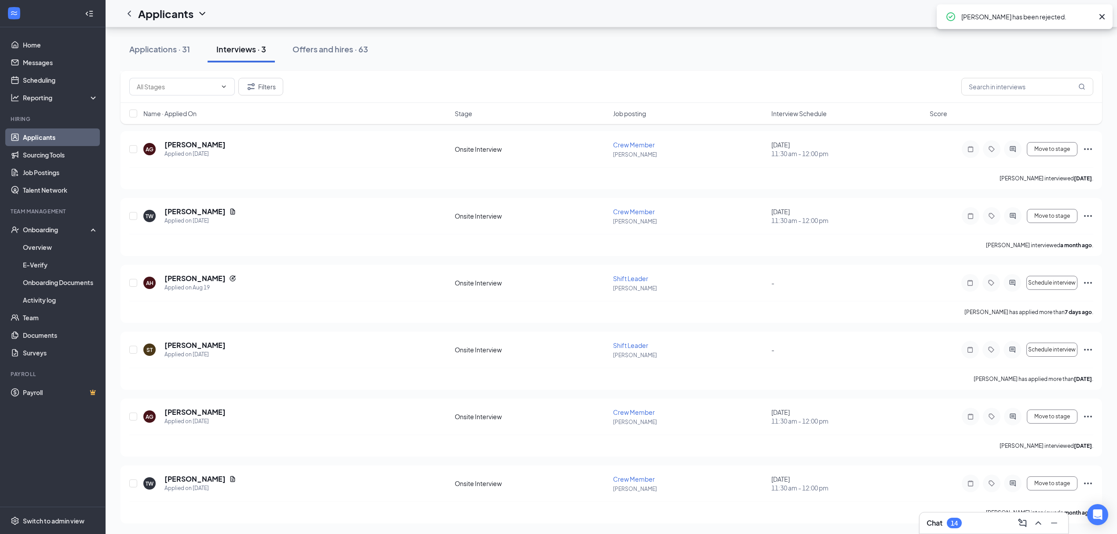
scroll to position [40, 0]
click at [1087, 415] on icon "Ellipses" at bounding box center [1087, 416] width 11 height 11
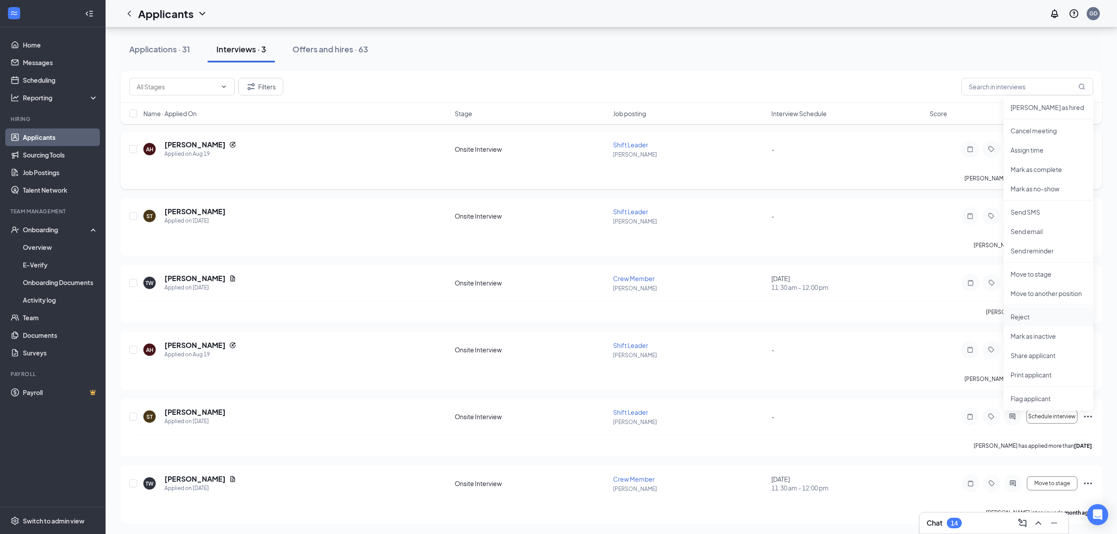
click at [1038, 310] on li "Reject" at bounding box center [1048, 316] width 90 height 19
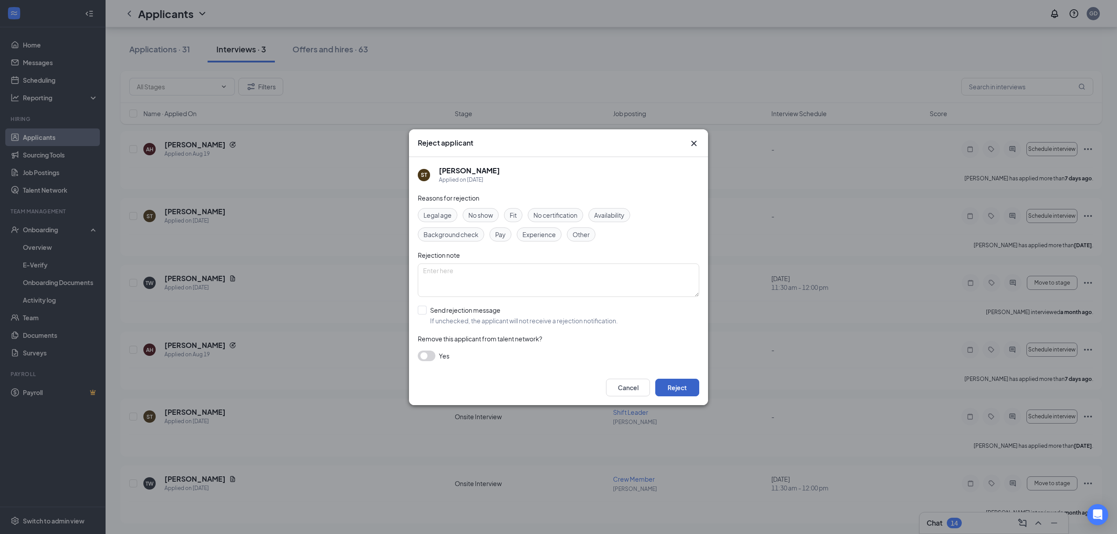
click at [669, 390] on button "Reject" at bounding box center [677, 388] width 44 height 18
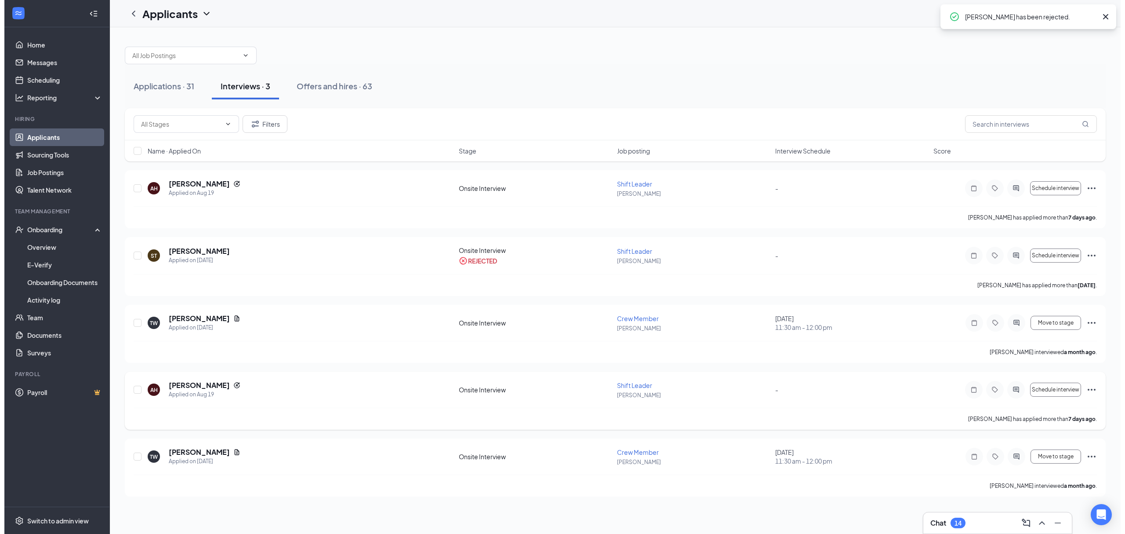
scroll to position [0, 0]
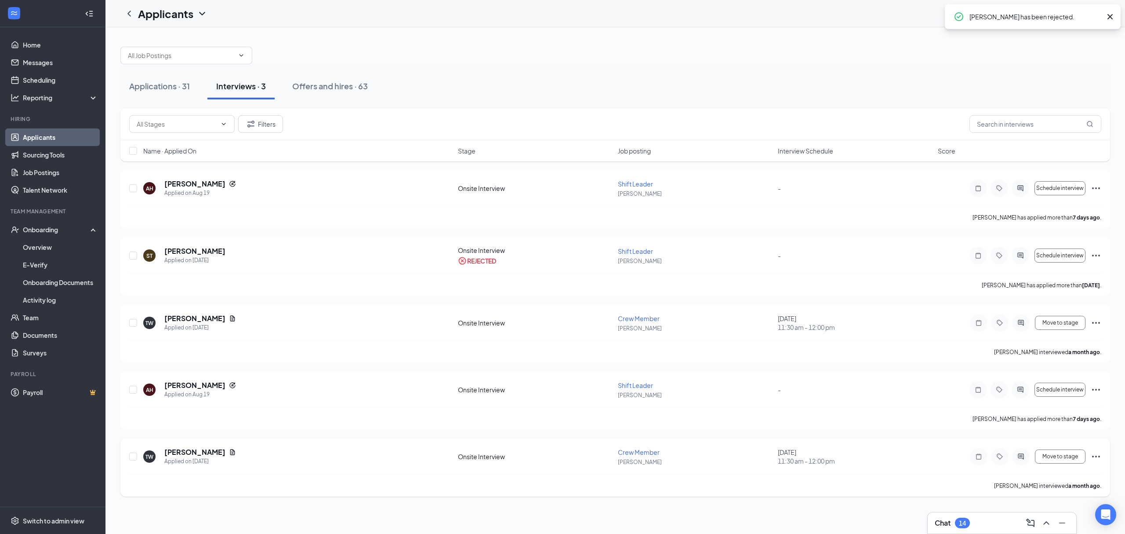
click at [1101, 458] on icon "Ellipses" at bounding box center [1096, 456] width 11 height 11
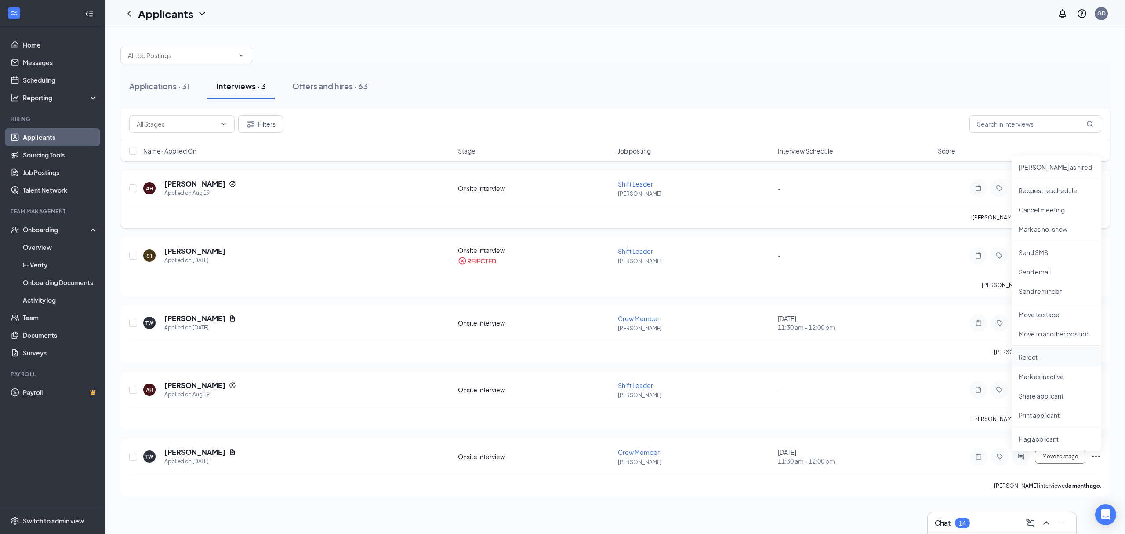
click at [1059, 363] on li "Reject" at bounding box center [1057, 356] width 90 height 19
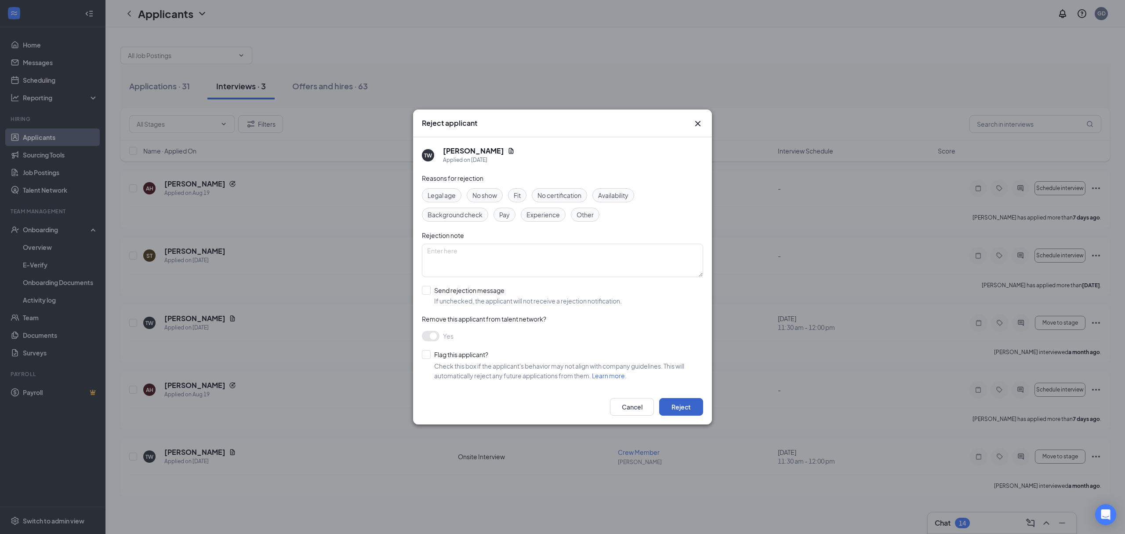
click at [688, 415] on button "Reject" at bounding box center [681, 407] width 44 height 18
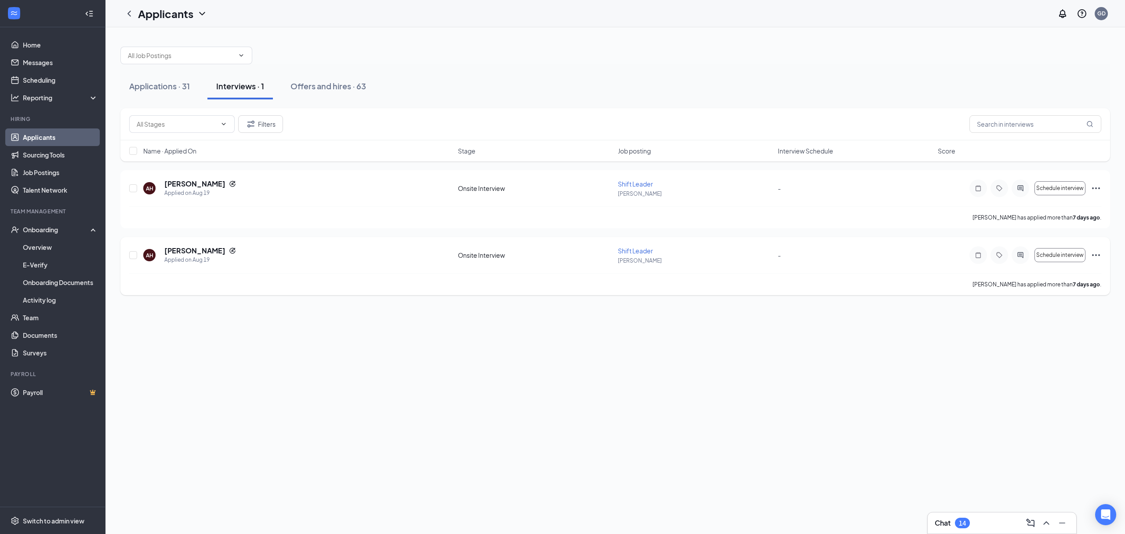
click at [1096, 255] on icon "Ellipses" at bounding box center [1096, 255] width 11 height 11
click at [1054, 253] on li "Reject" at bounding box center [1057, 247] width 90 height 19
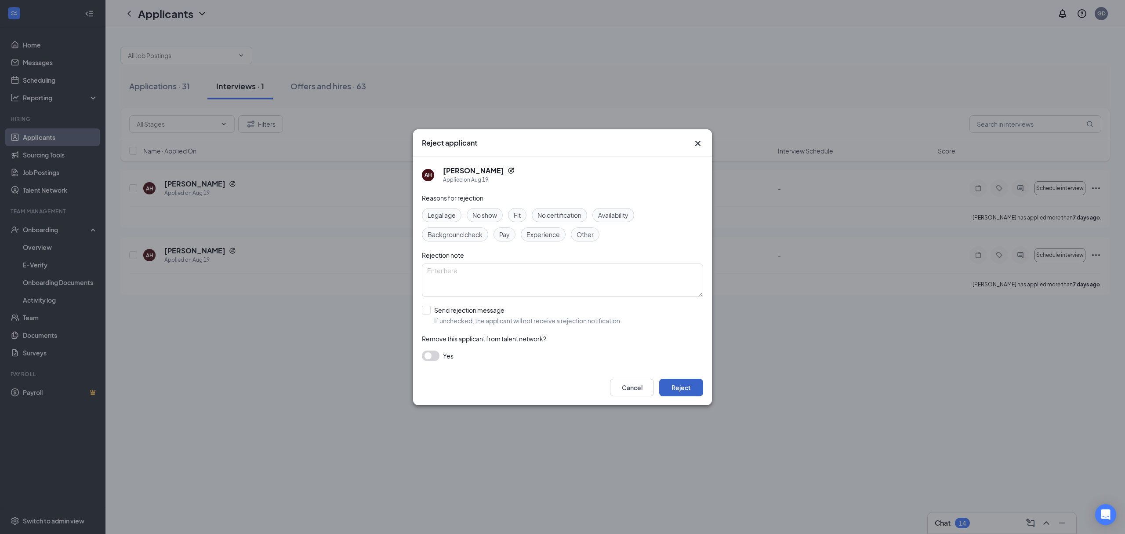
click at [674, 394] on button "Reject" at bounding box center [681, 388] width 44 height 18
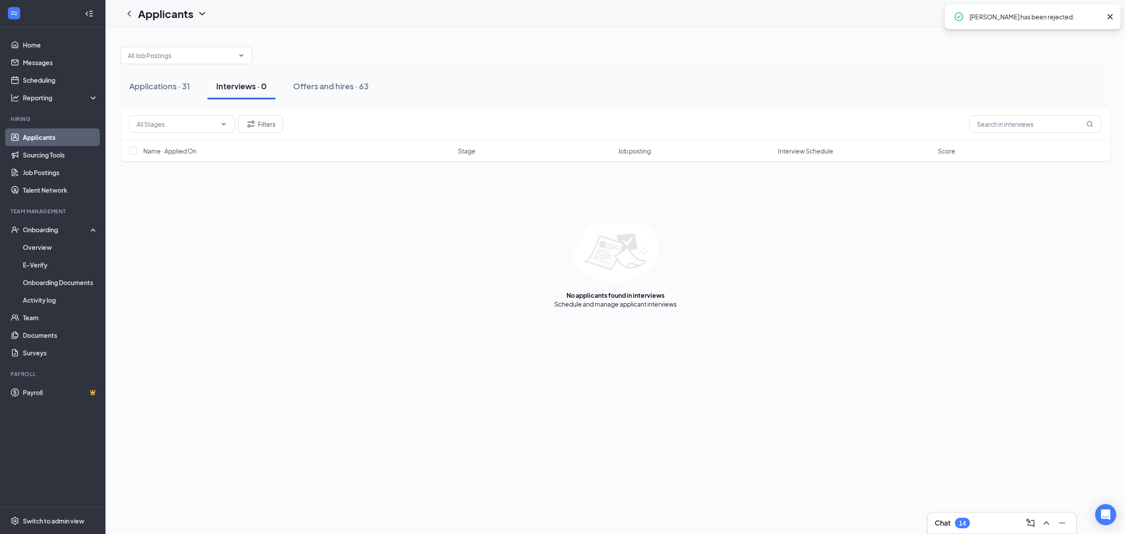
click at [1094, 189] on div "Filters Name · Applied On Stage Job posting Interview Schedule Score No applica…" at bounding box center [615, 208] width 990 height 200
click at [181, 91] on div "Applications · 31" at bounding box center [159, 85] width 61 height 11
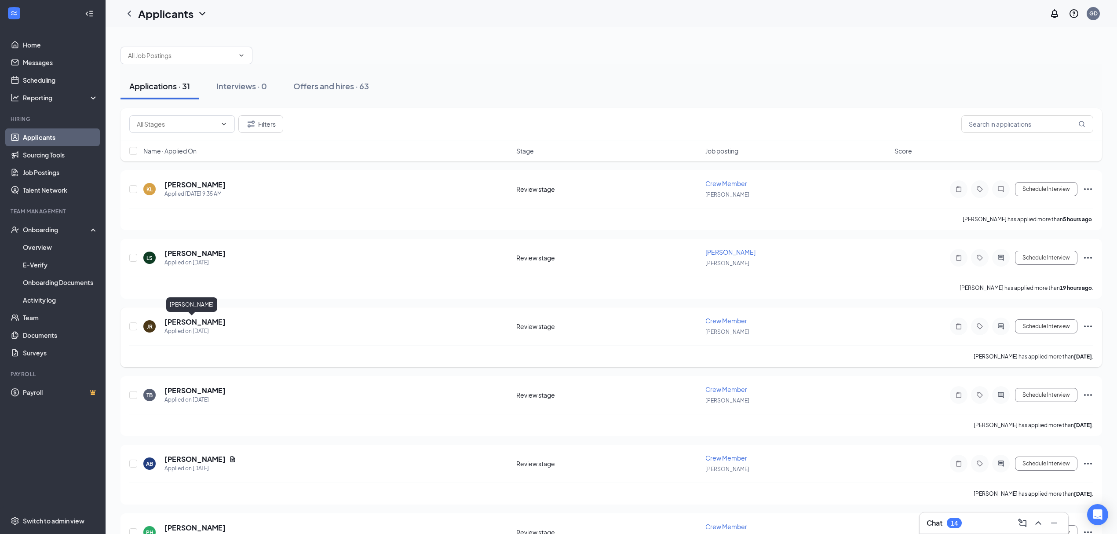
click at [190, 320] on h5 "[PERSON_NAME]" at bounding box center [194, 322] width 61 height 10
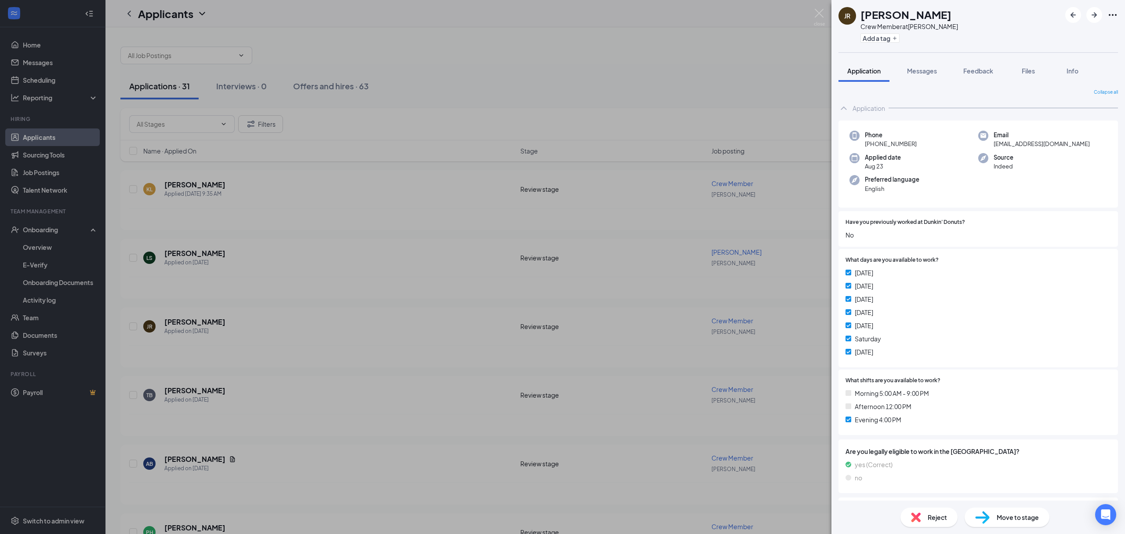
click at [922, 510] on div "Reject" at bounding box center [929, 516] width 57 height 19
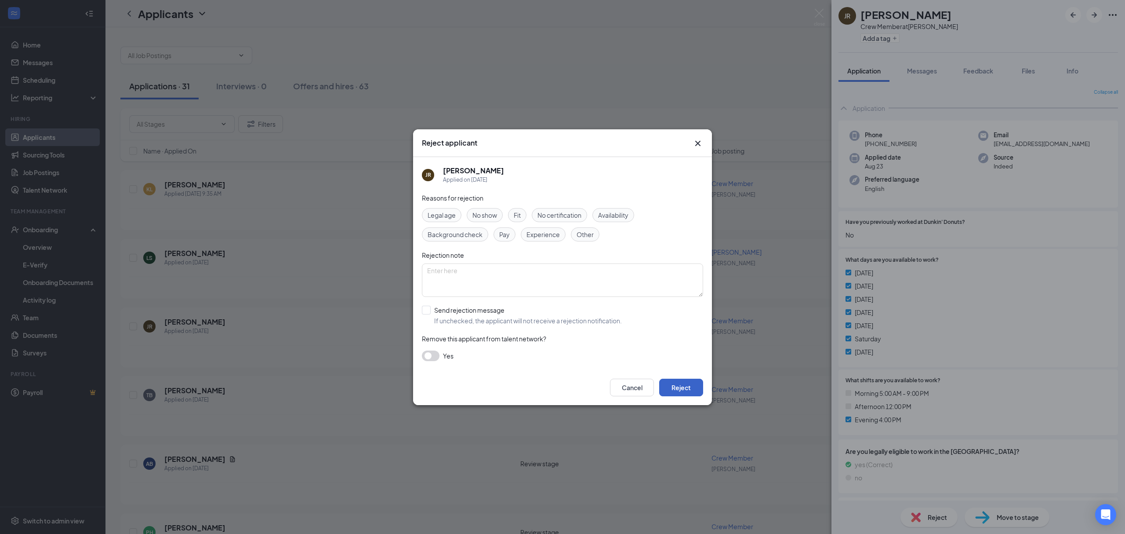
click at [686, 387] on button "Reject" at bounding box center [681, 388] width 44 height 18
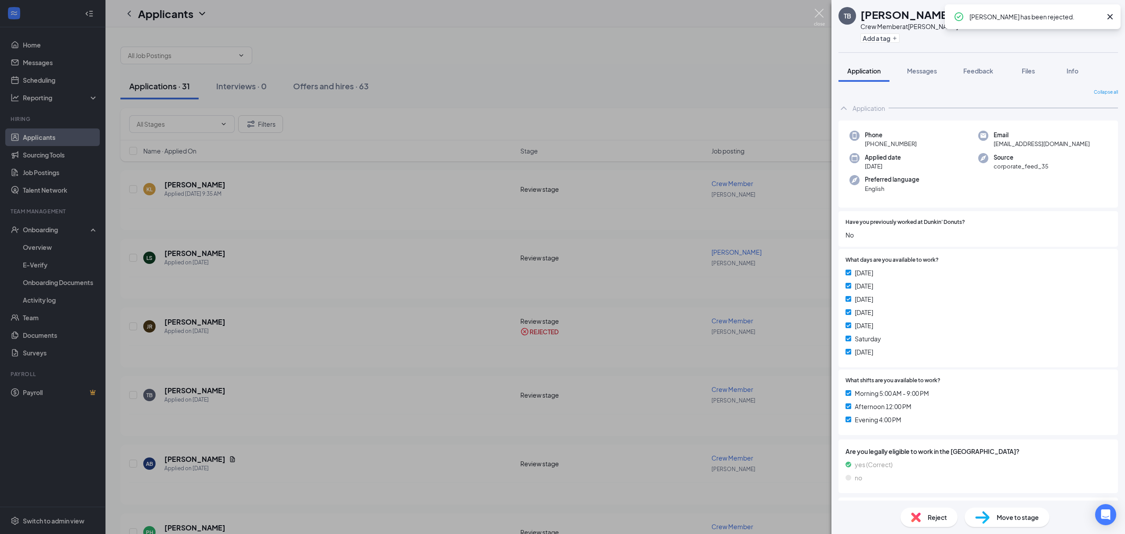
click at [815, 15] on img at bounding box center [819, 17] width 11 height 17
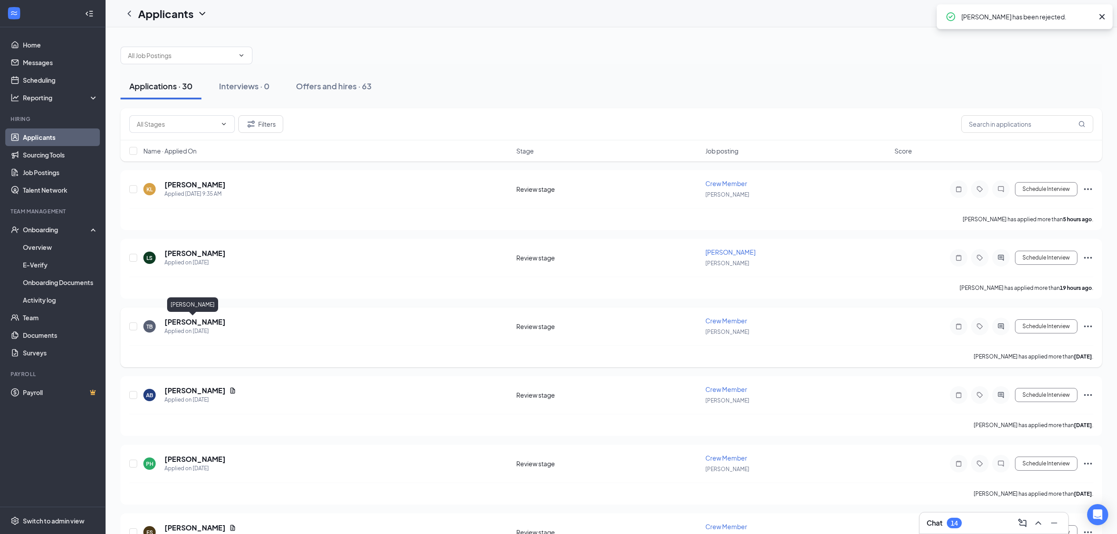
click at [180, 321] on h5 "[PERSON_NAME]" at bounding box center [194, 322] width 61 height 10
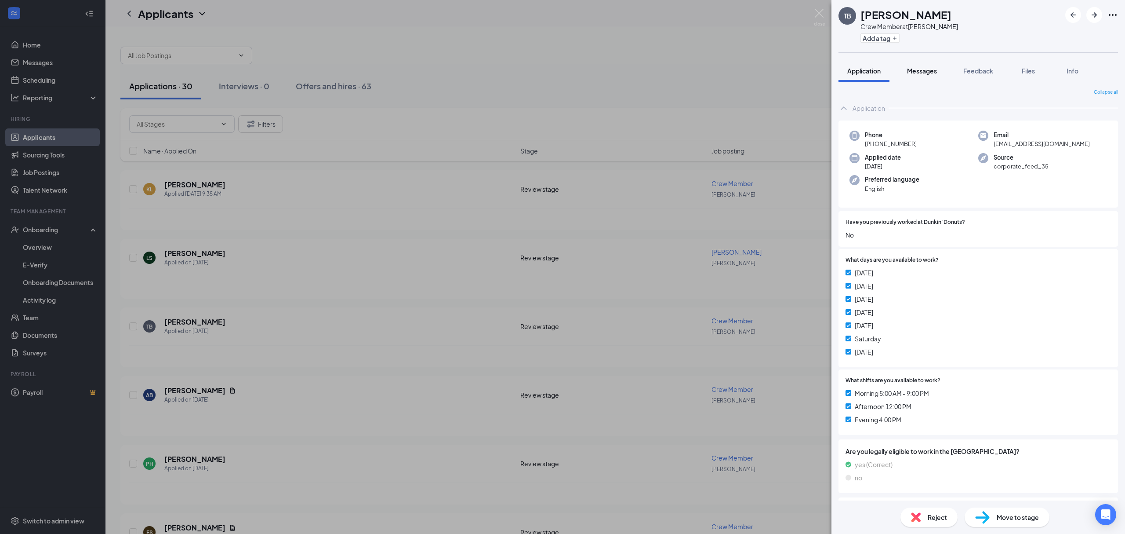
click at [914, 66] on div "Messages" at bounding box center [922, 70] width 30 height 9
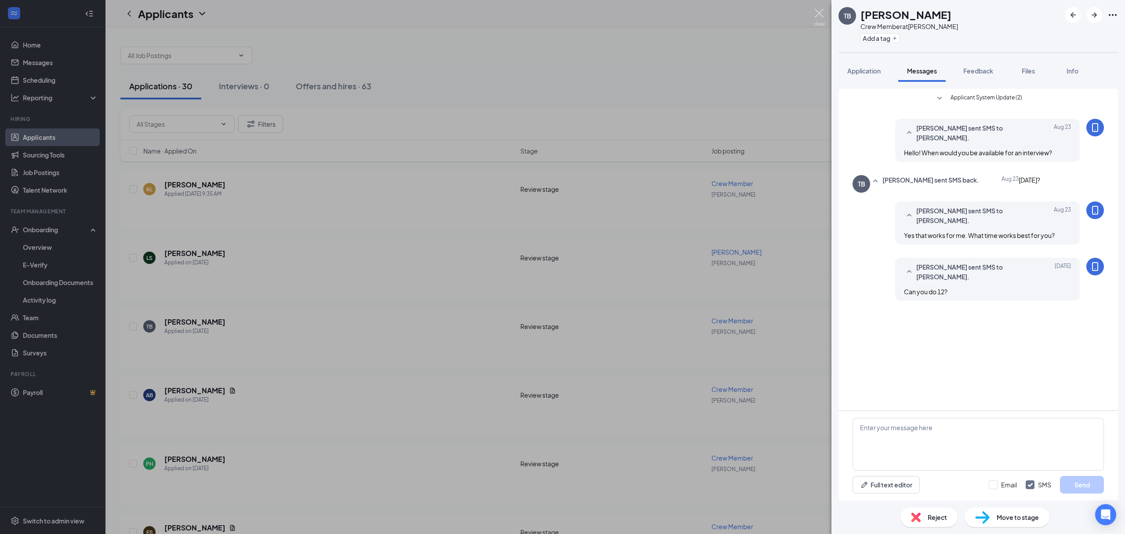
click at [816, 8] on div "TB [PERSON_NAME] Crew Member at [PERSON_NAME] Add a tag Application Messages Fe…" at bounding box center [562, 267] width 1125 height 534
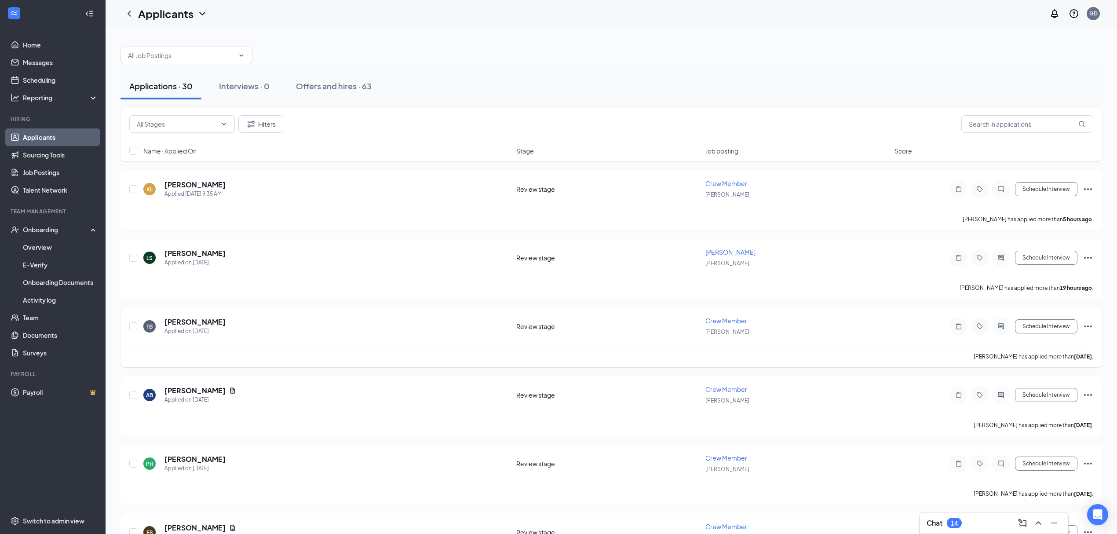
click at [1089, 324] on icon "Ellipses" at bounding box center [1087, 326] width 11 height 11
click at [1041, 460] on li "Reject" at bounding box center [1048, 453] width 90 height 19
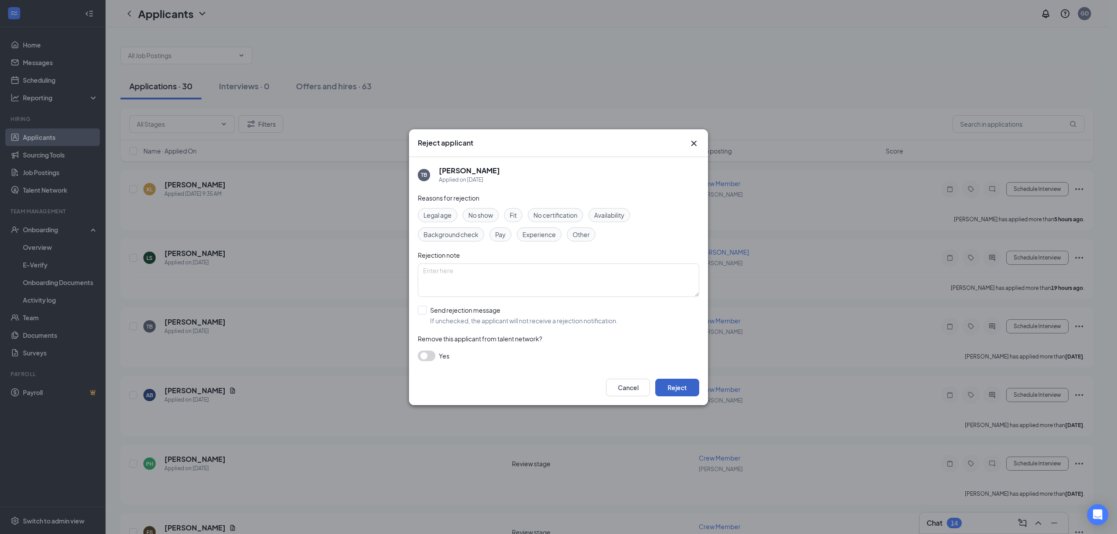
click at [684, 392] on button "Reject" at bounding box center [677, 388] width 44 height 18
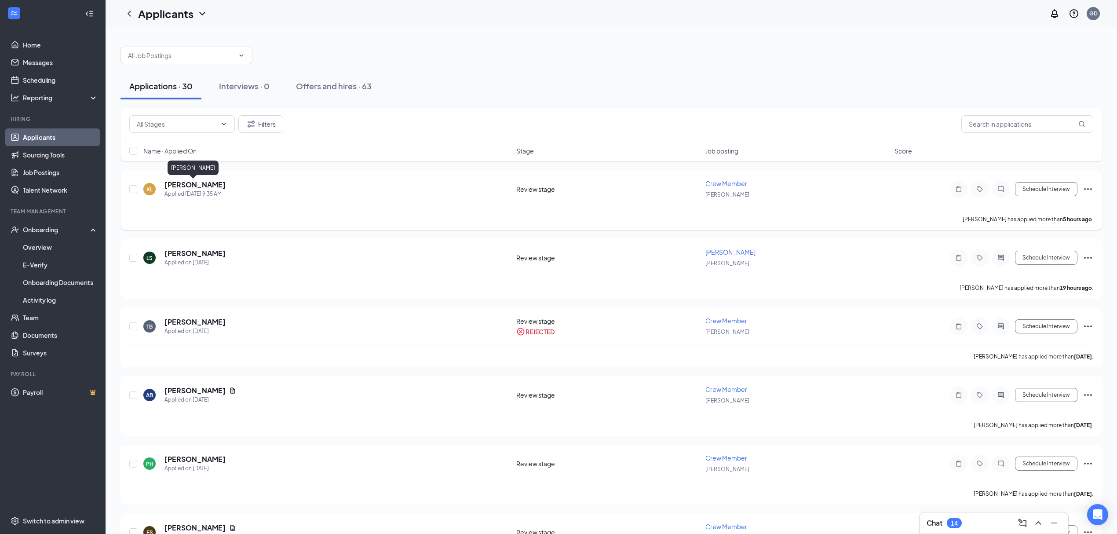
click at [168, 182] on h5 "[PERSON_NAME]" at bounding box center [194, 185] width 61 height 10
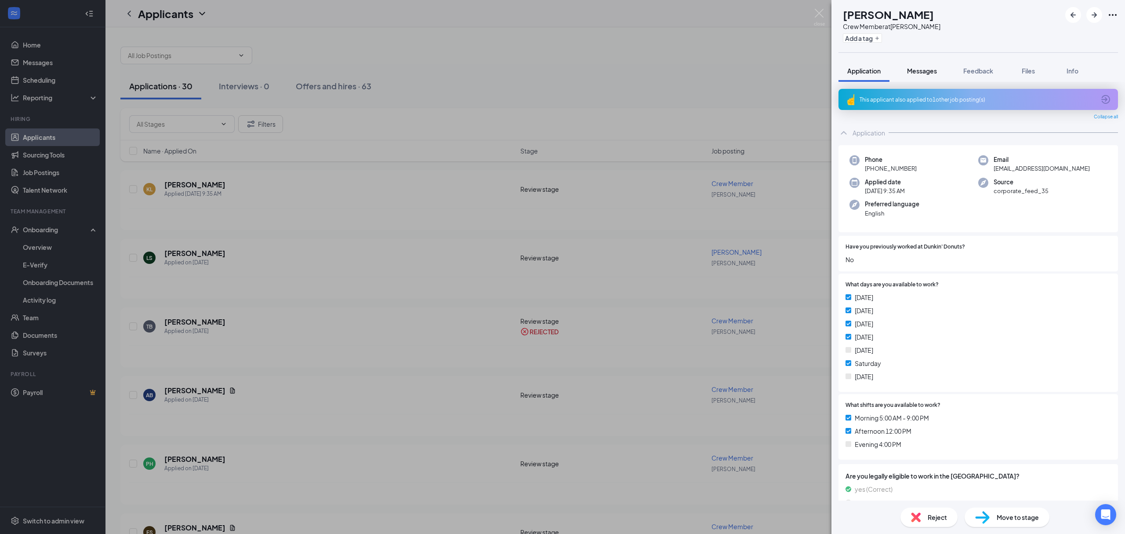
click at [929, 67] on span "Messages" at bounding box center [922, 71] width 30 height 8
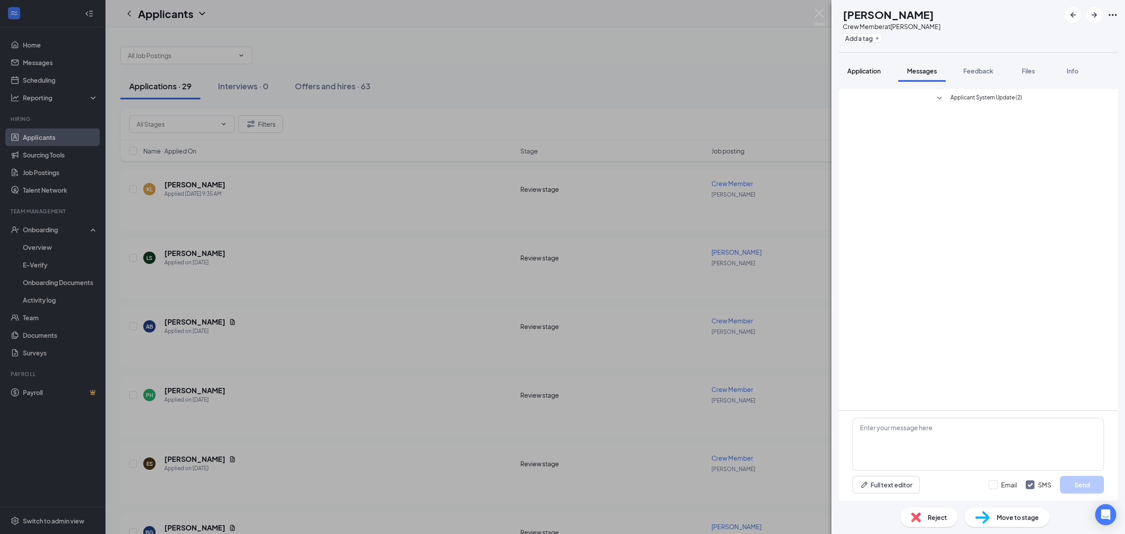
click at [871, 72] on span "Application" at bounding box center [864, 71] width 33 height 8
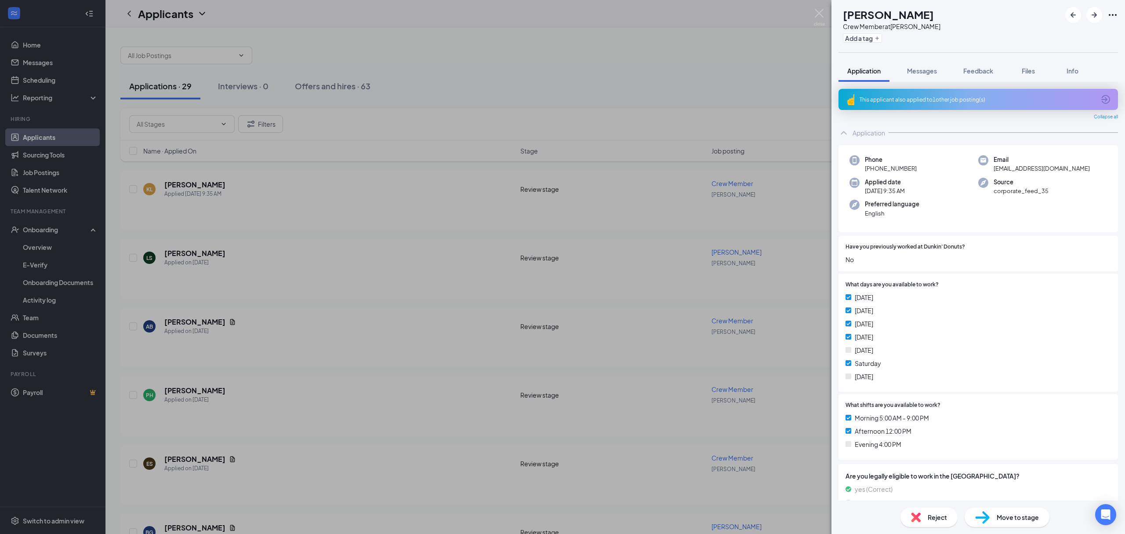
click at [754, 78] on div "KL Kayrine Linen Crew Member at [PERSON_NAME] Add a tag Application Messages Fe…" at bounding box center [562, 267] width 1125 height 534
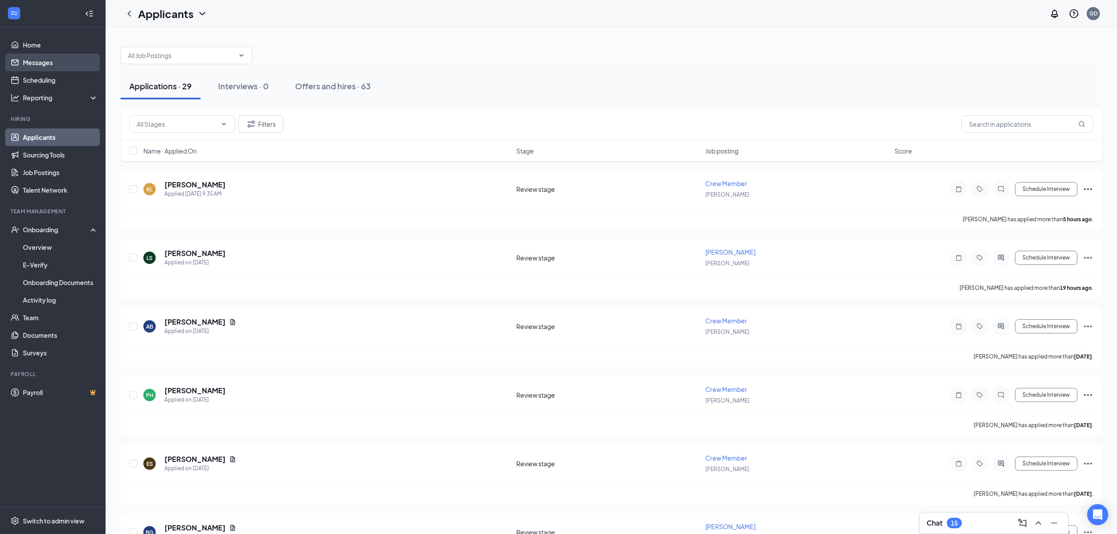
click at [50, 64] on link "Messages" at bounding box center [60, 63] width 75 height 18
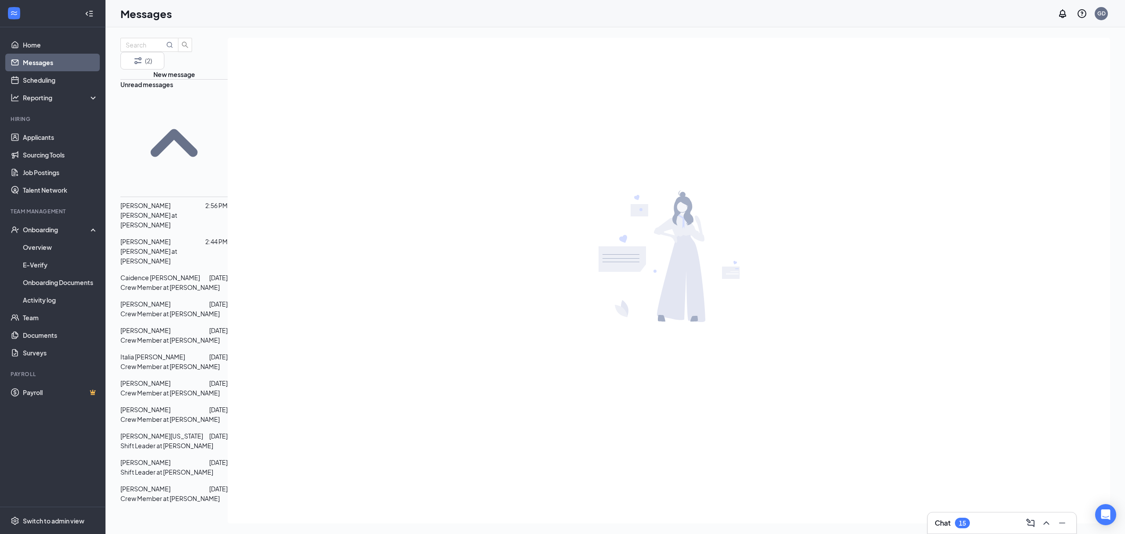
click at [164, 246] on p "[PERSON_NAME] at [PERSON_NAME]" at bounding box center [173, 255] width 107 height 19
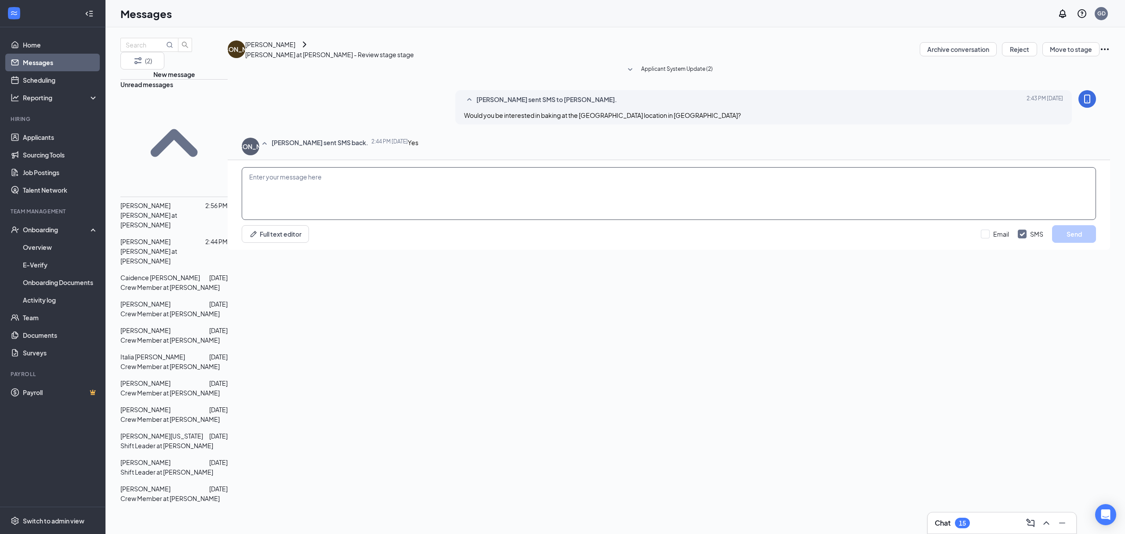
click at [537, 220] on textarea at bounding box center [669, 193] width 855 height 53
type textarea "Perfect"
click at [160, 201] on span "[PERSON_NAME]" at bounding box center [145, 205] width 50 height 8
click at [288, 220] on textarea at bounding box center [669, 193] width 855 height 53
click at [376, 220] on textarea "It would be Dunkin but that specidic location is inside a Sunoco" at bounding box center [669, 193] width 855 height 53
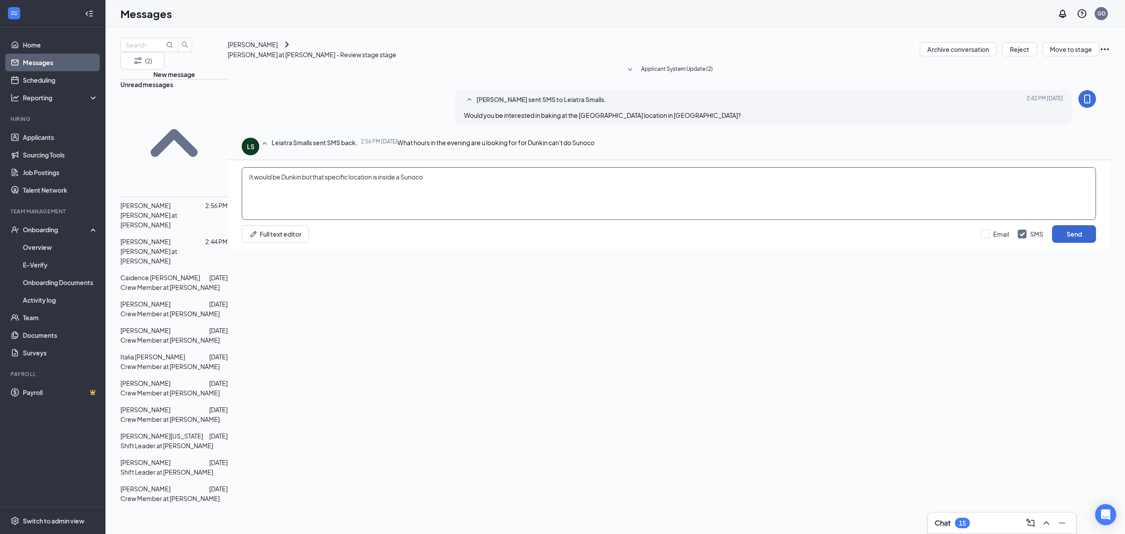
type textarea "It would be Dunkin but that specific location is inside a Sunoco"
click at [1089, 243] on button "Send" at bounding box center [1074, 234] width 44 height 18
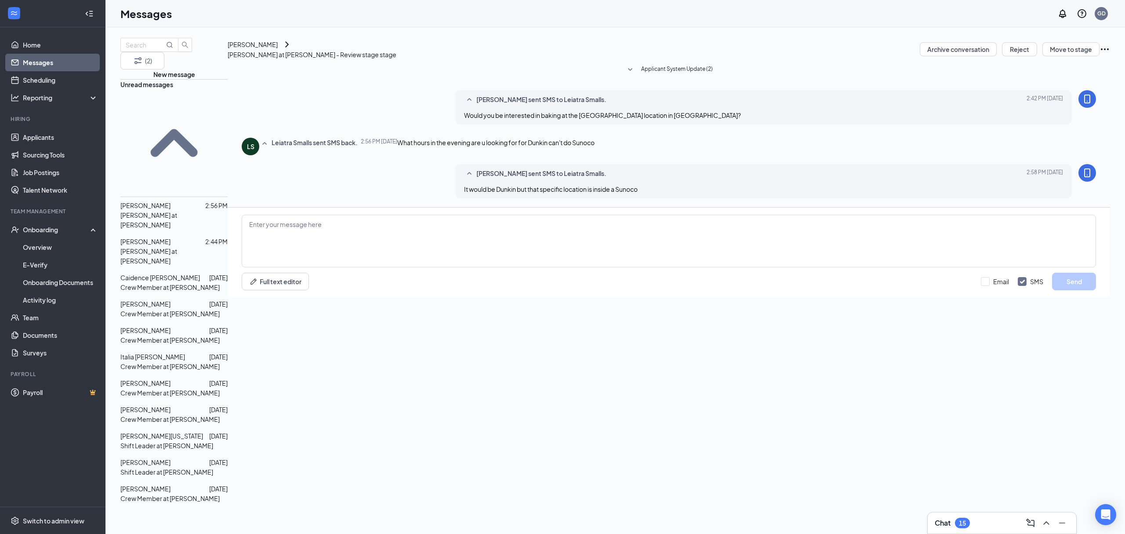
click at [159, 237] on span "[PERSON_NAME]" at bounding box center [145, 241] width 50 height 8
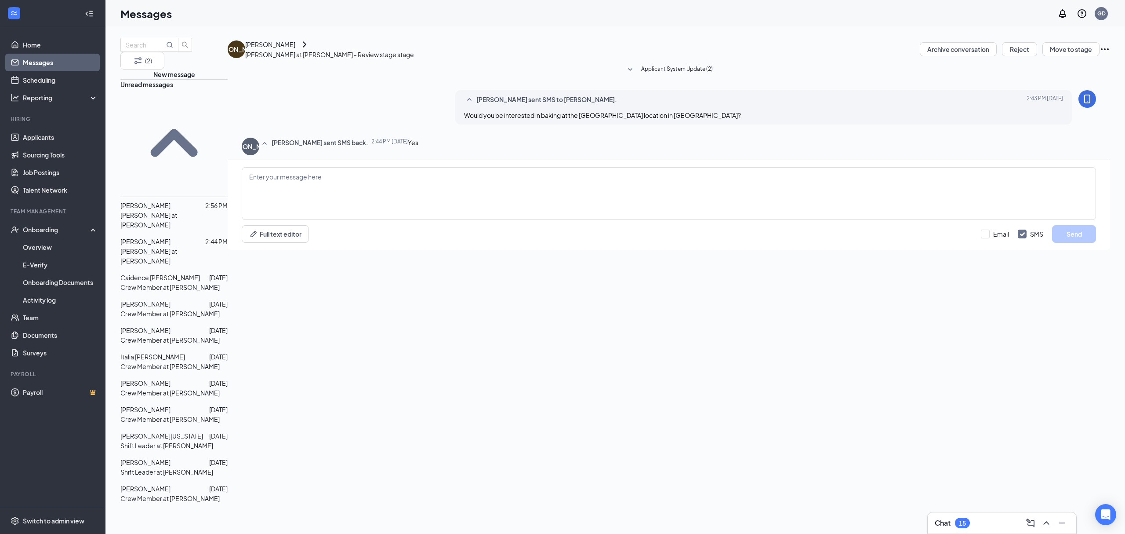
click at [306, 47] on icon "ChevronRight" at bounding box center [305, 44] width 4 height 6
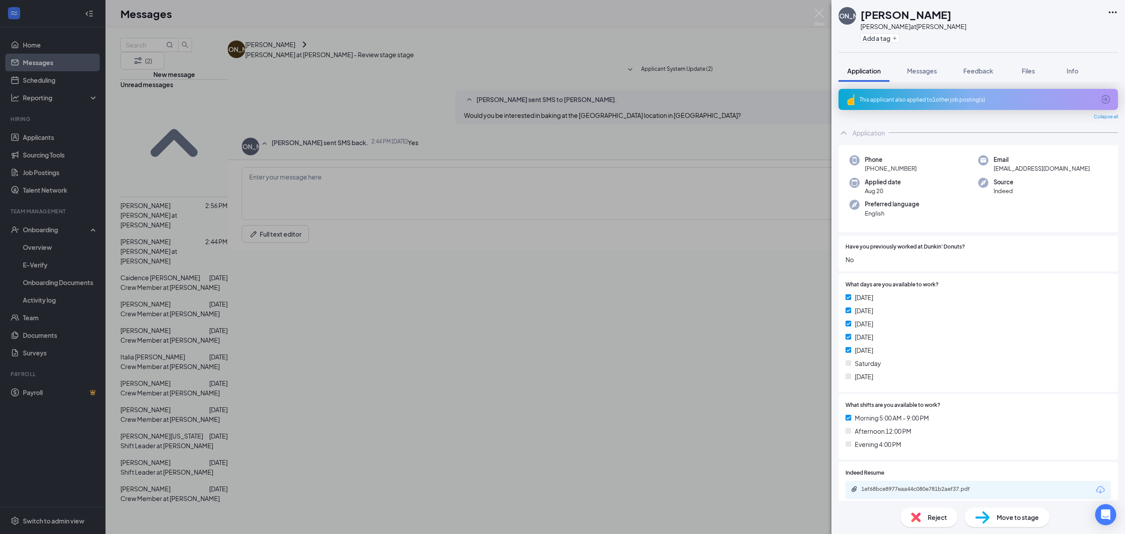
click at [410, 271] on div "JA [PERSON_NAME] at [PERSON_NAME] Add a tag Application Messages Feedback Files…" at bounding box center [562, 267] width 1125 height 534
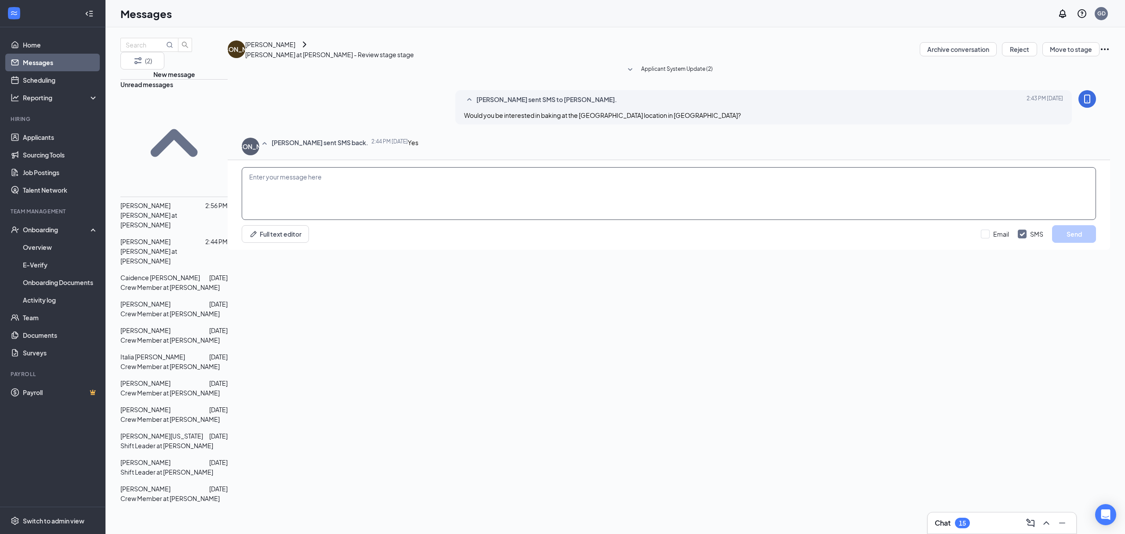
click at [425, 220] on textarea at bounding box center [669, 193] width 855 height 53
type textarea "Perfect, when can you start?"
click at [1060, 243] on button "Send" at bounding box center [1074, 234] width 44 height 18
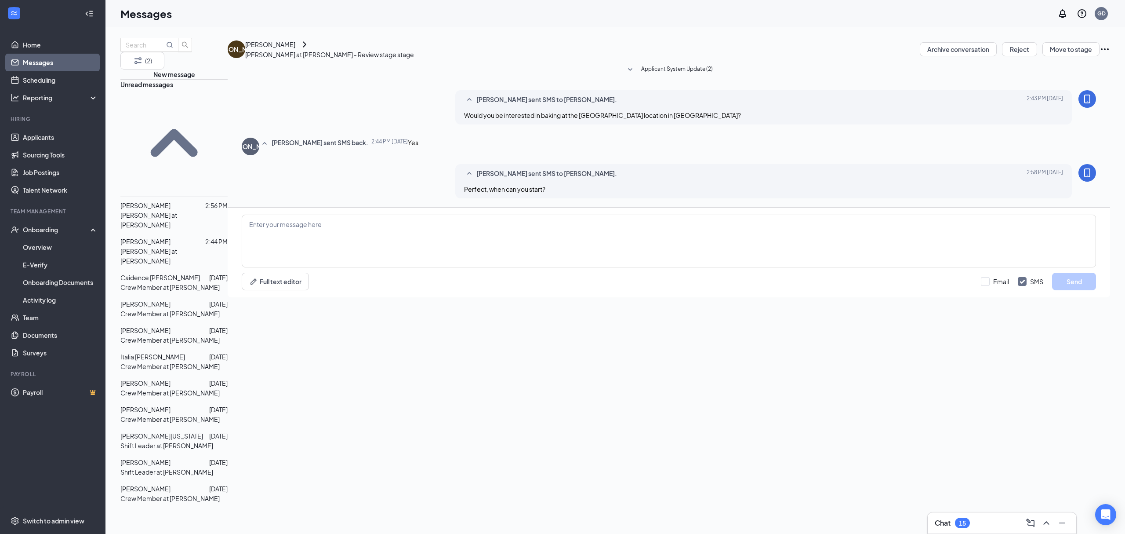
click at [162, 200] on div "[PERSON_NAME]" at bounding box center [145, 205] width 50 height 10
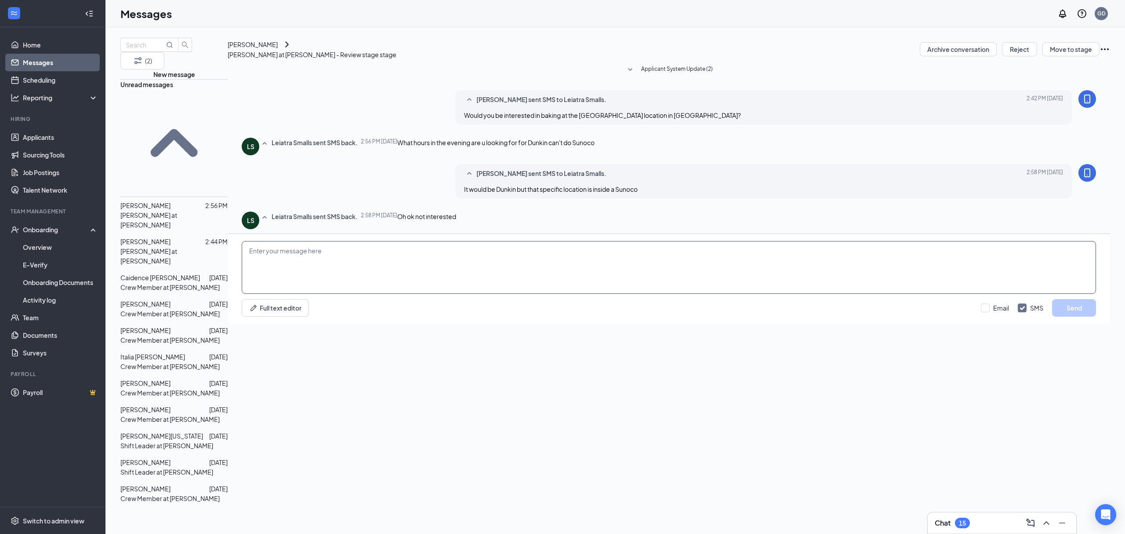
click at [392, 294] on textarea at bounding box center [669, 267] width 855 height 53
type textarea "a"
click at [1012, 55] on button "Reject" at bounding box center [1019, 49] width 35 height 14
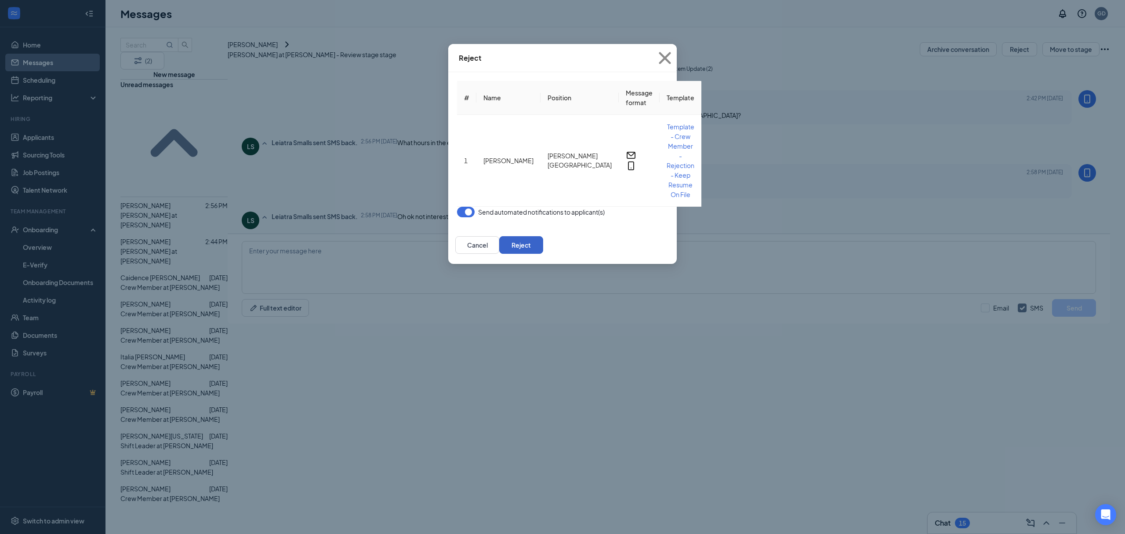
click at [543, 236] on button "Reject" at bounding box center [521, 245] width 44 height 18
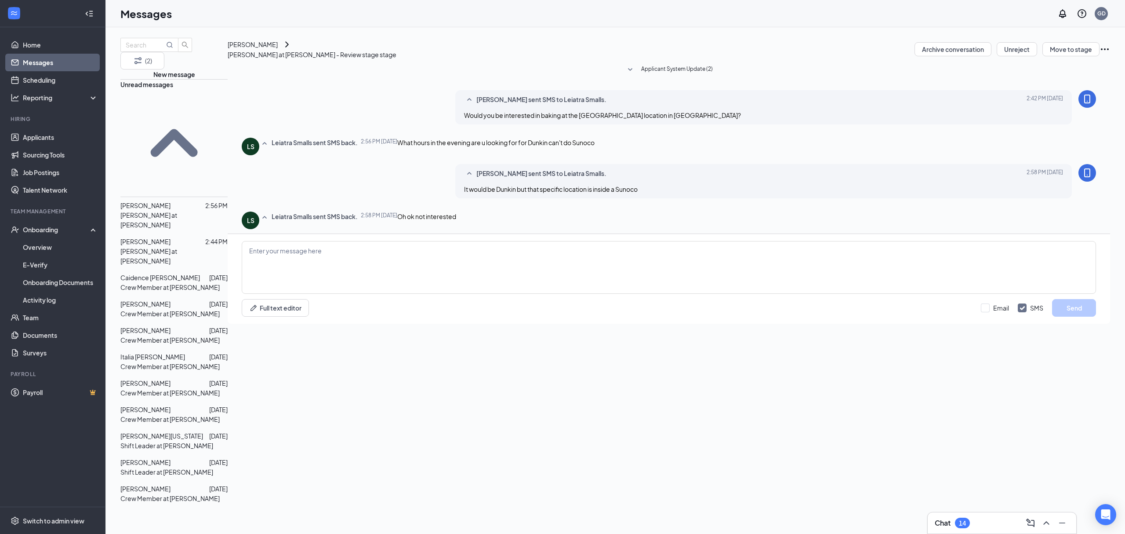
click at [171, 237] on div "[PERSON_NAME]" at bounding box center [145, 242] width 50 height 10
click at [333, 294] on textarea at bounding box center [669, 267] width 855 height 53
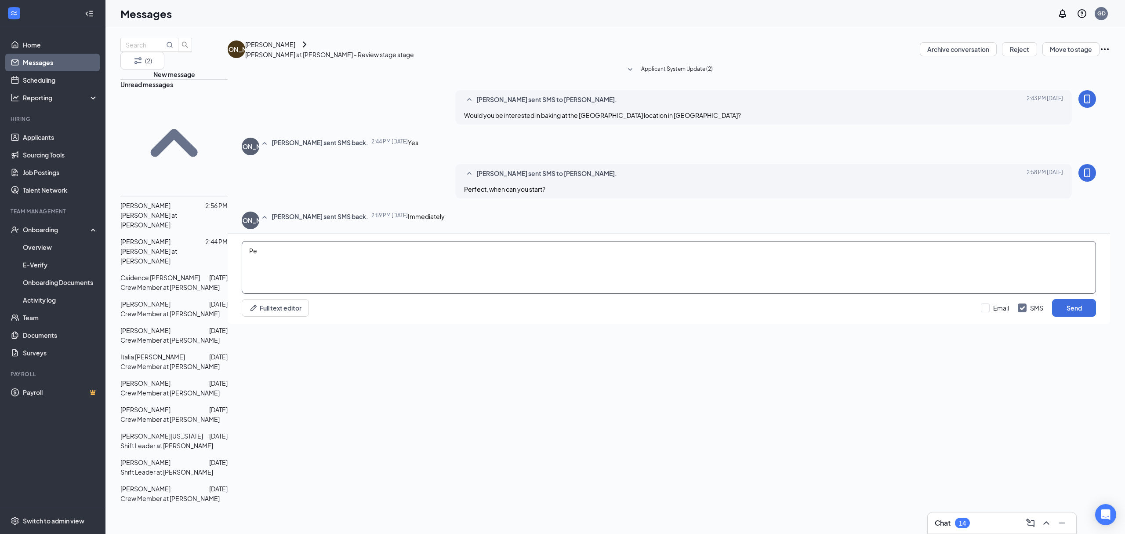
type textarea "P"
click at [311, 294] on textarea "Sounds good. Im going to give your contacty info" at bounding box center [669, 267] width 855 height 53
click at [435, 294] on textarea "Sounds good. I'm going to give your contact info" at bounding box center [669, 267] width 855 height 53
click at [471, 294] on textarea "Sounds good. I'm going to give your contact info to their manager and theyre go…" at bounding box center [669, 267] width 855 height 53
type textarea "Sounds good. I'm going to give your contact info to their manager and they're g…"
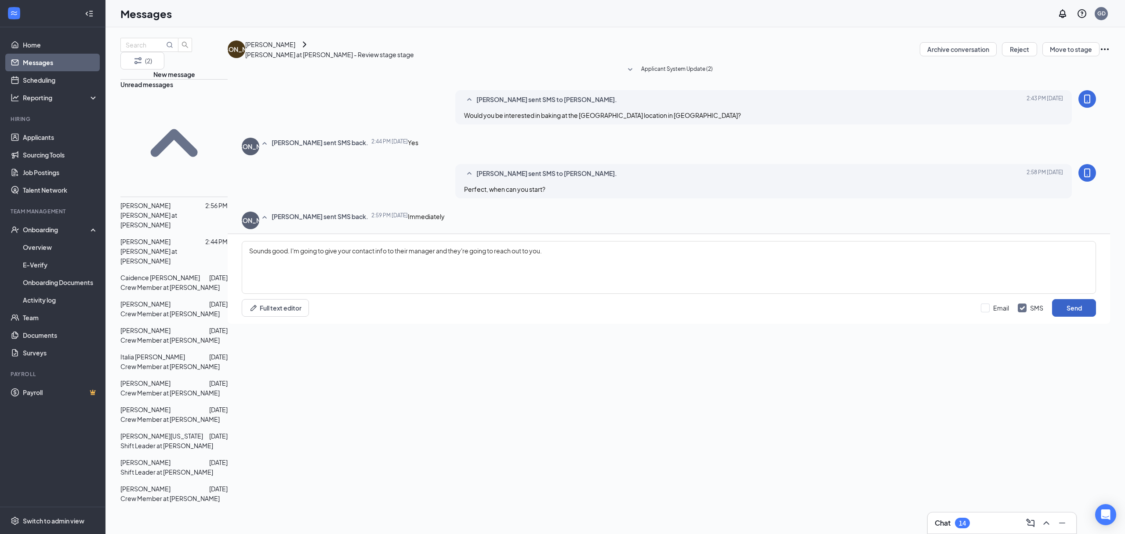
click at [1075, 317] on button "Send" at bounding box center [1074, 308] width 44 height 18
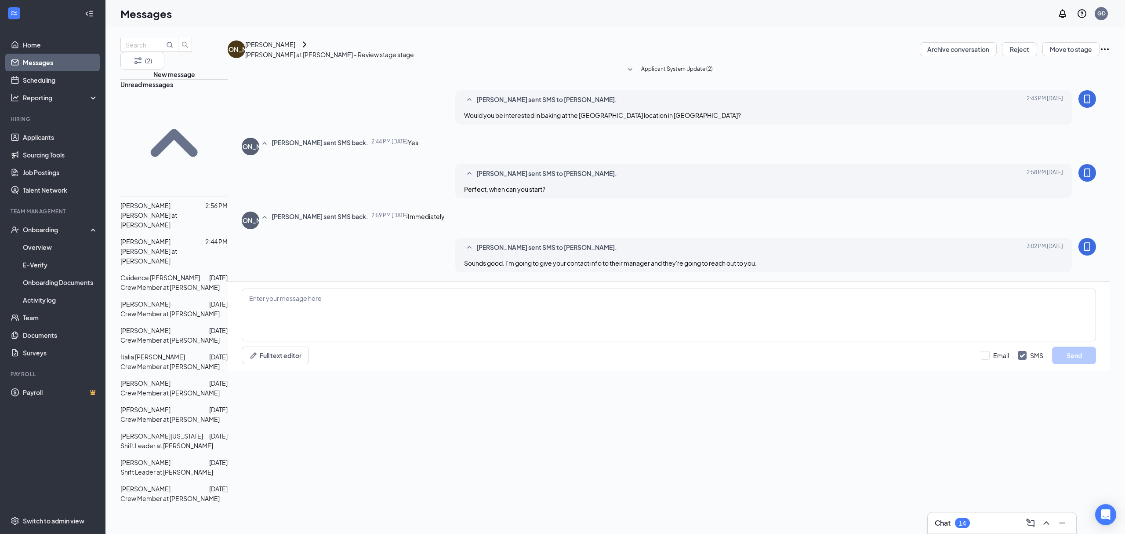
click at [310, 50] on button at bounding box center [304, 44] width 11 height 11
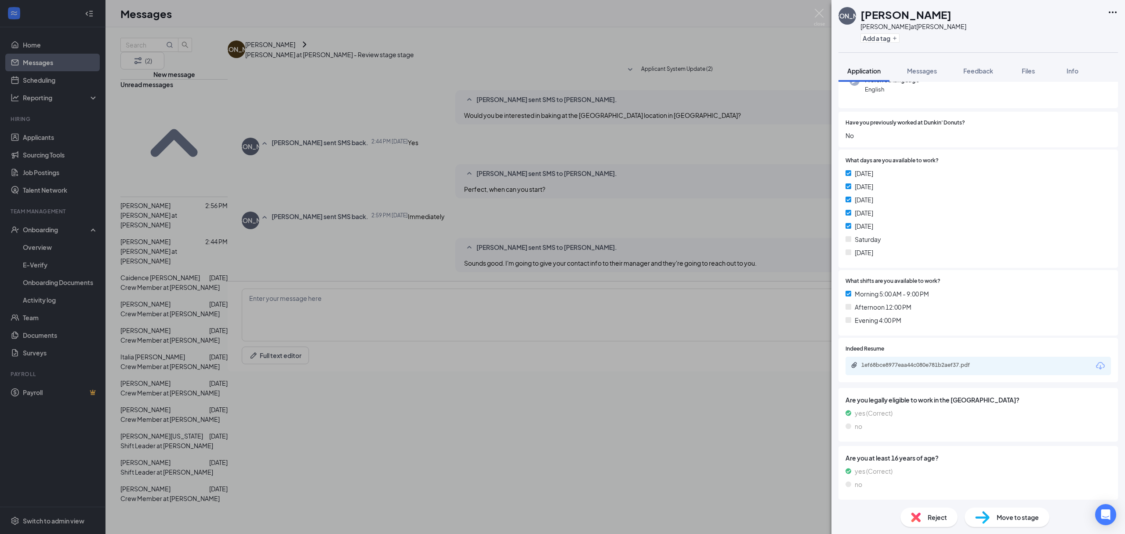
scroll to position [125, 0]
click at [951, 366] on div "1ef68bce8977eaa44c080e781b2aef37.pdf" at bounding box center [923, 363] width 123 height 7
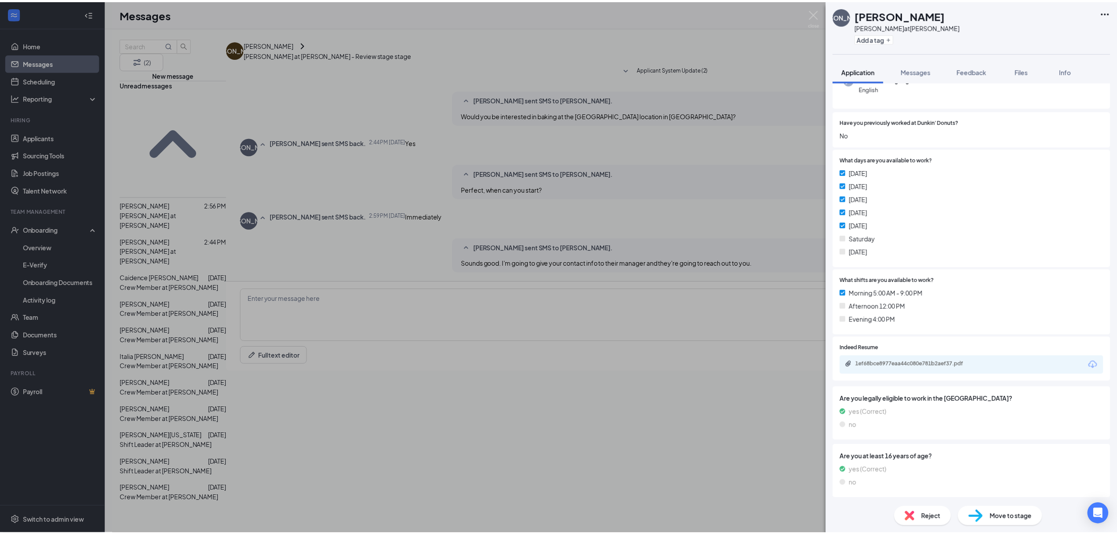
scroll to position [122, 0]
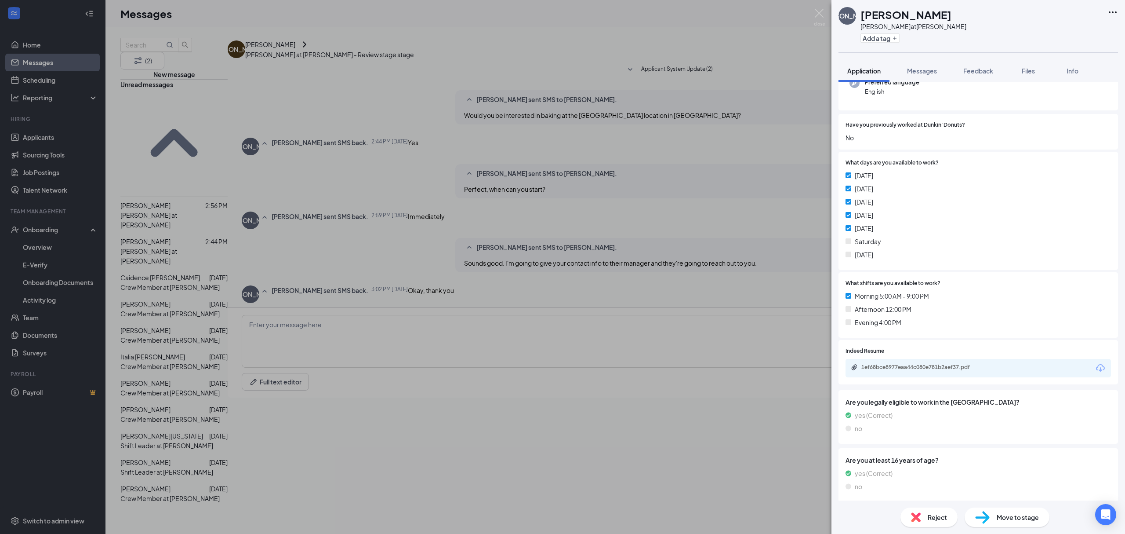
click at [655, 257] on div "JA [PERSON_NAME] at [PERSON_NAME] Add a tag Application Messages Feedback Files…" at bounding box center [562, 267] width 1125 height 534
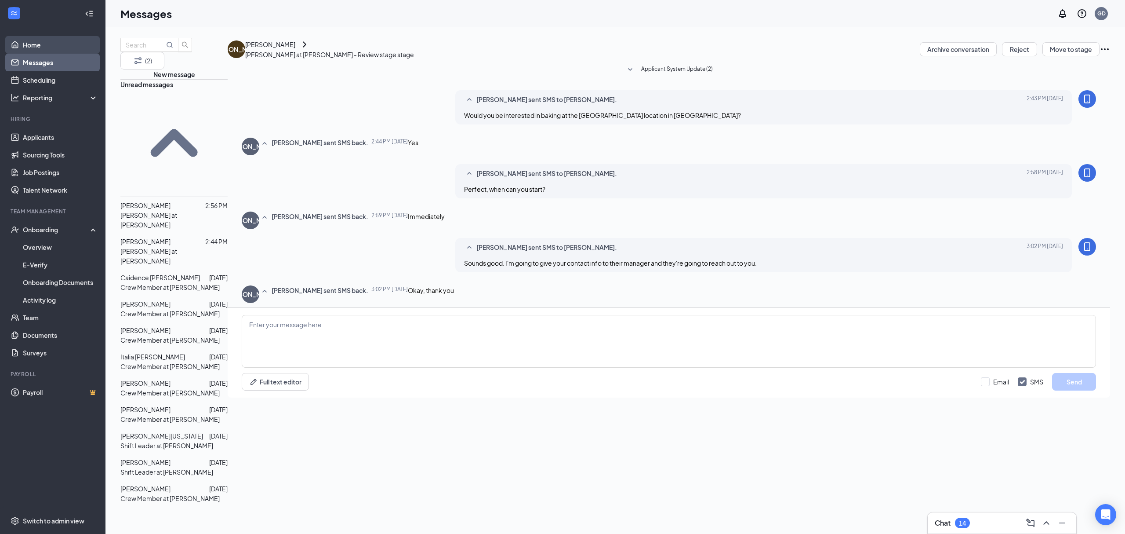
drag, startPoint x: 46, startPoint y: 46, endPoint x: 72, endPoint y: 47, distance: 26.4
click at [46, 46] on link "Home" at bounding box center [60, 45] width 75 height 18
